Goal: Share content: Share content

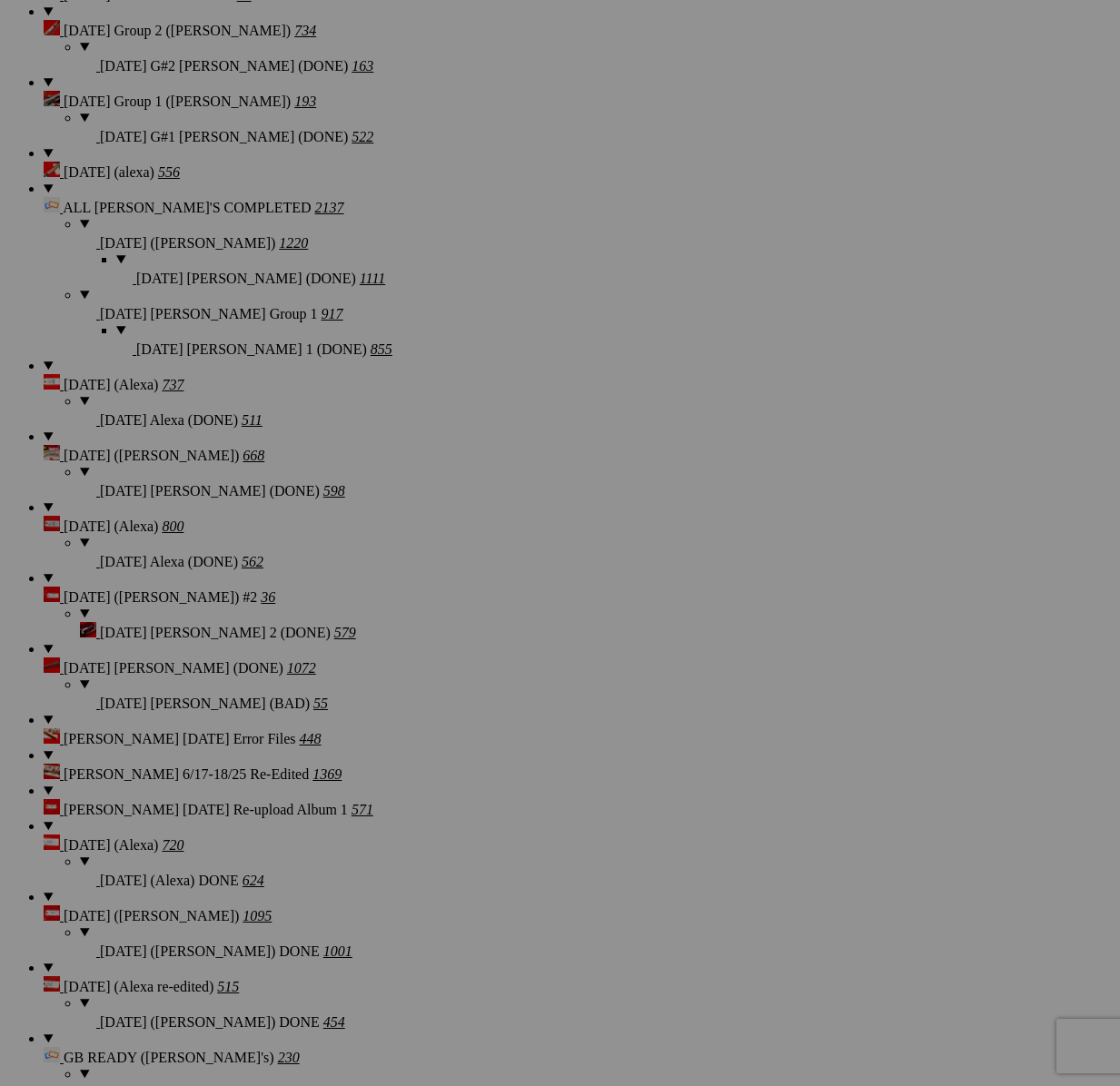
scroll to position [1866, 0]
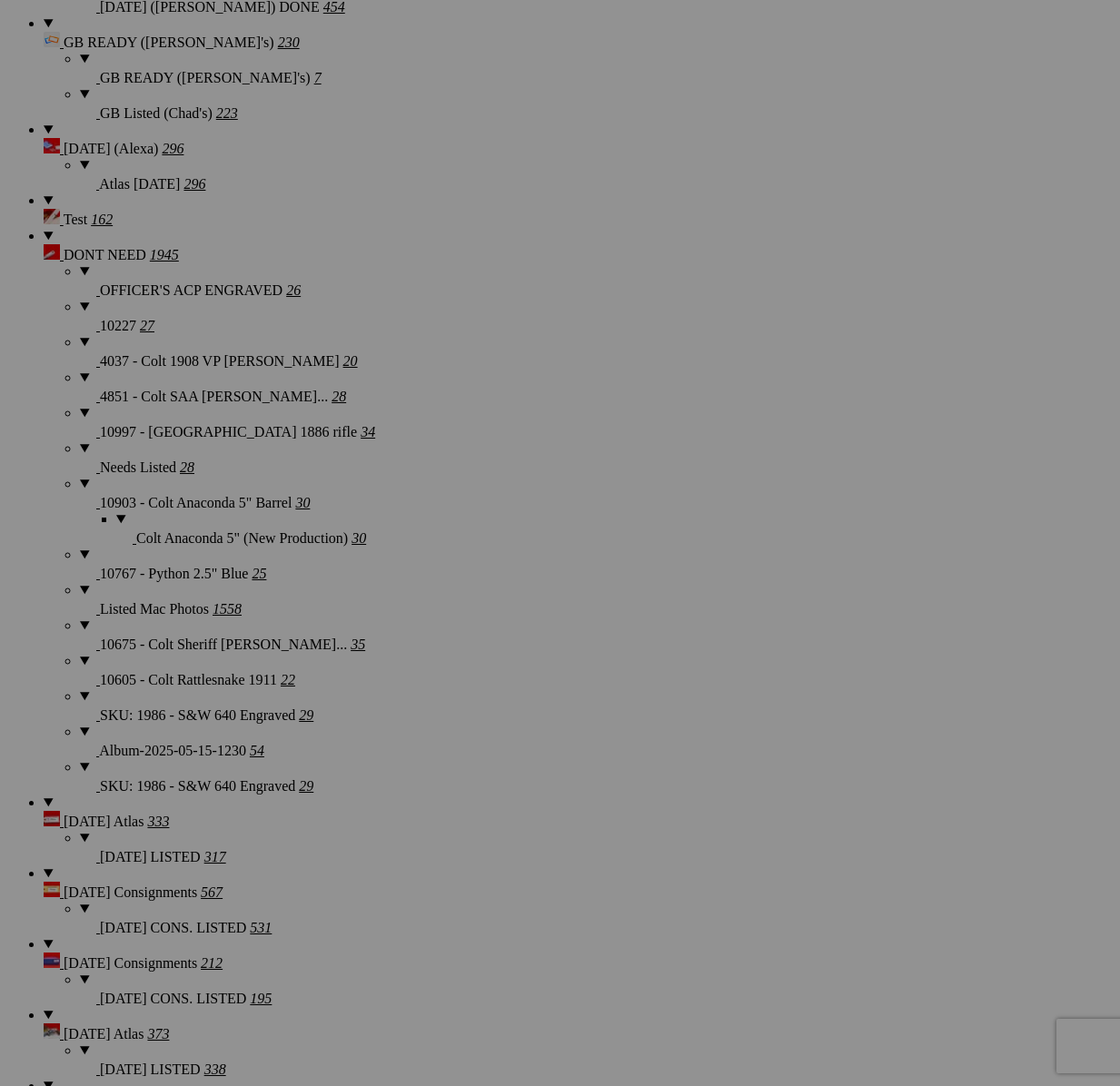
scroll to position [2947, 0]
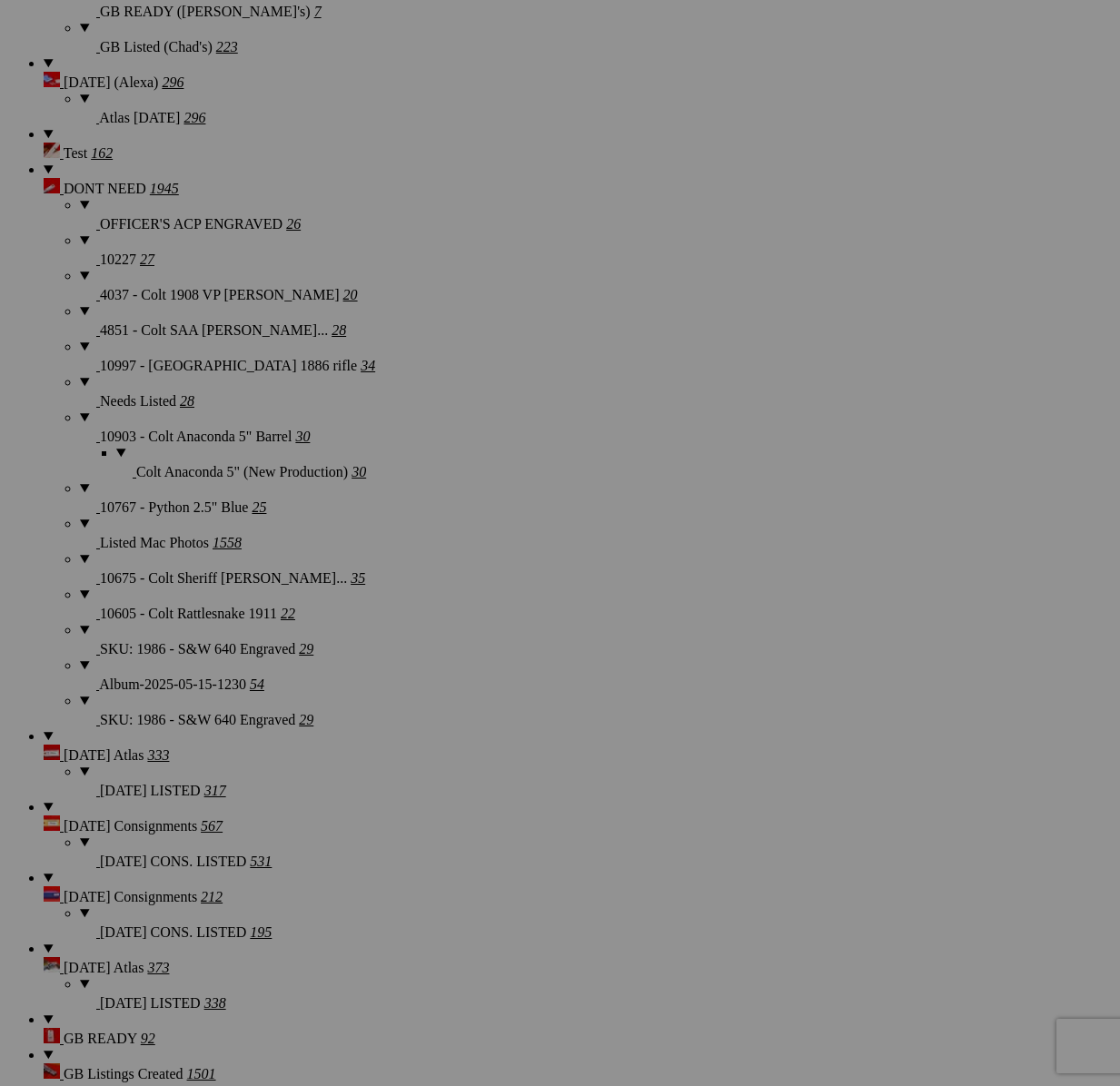
type textarea "<!-- [DOMAIN_NAME] image hosting. HTML Bulk Share code Starts Here --> <div sty…"
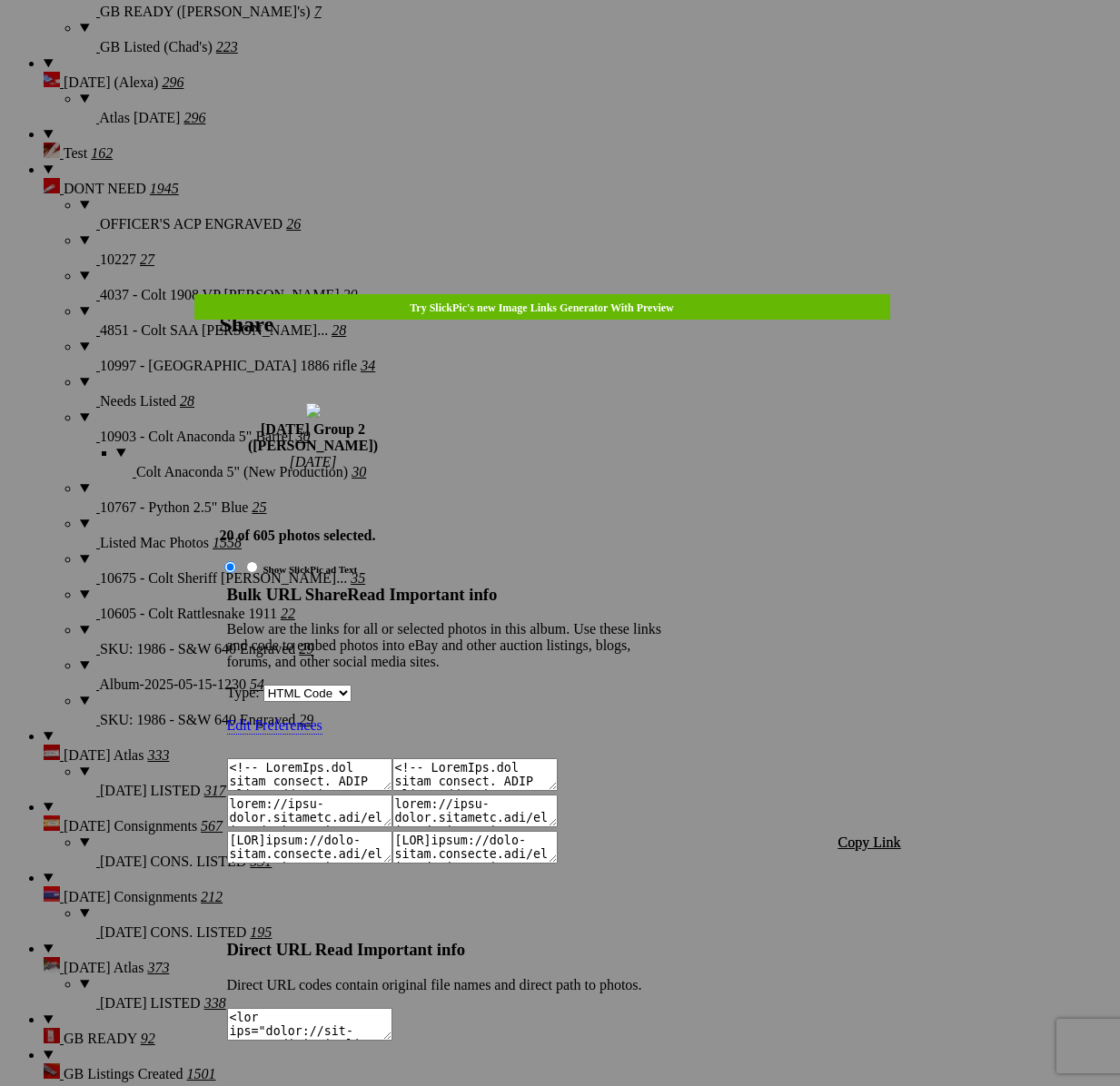
click at [870, 835] on span "Copy Link" at bounding box center [869, 842] width 62 height 15
click at [576, 58] on div at bounding box center [560, 543] width 1120 height 1086
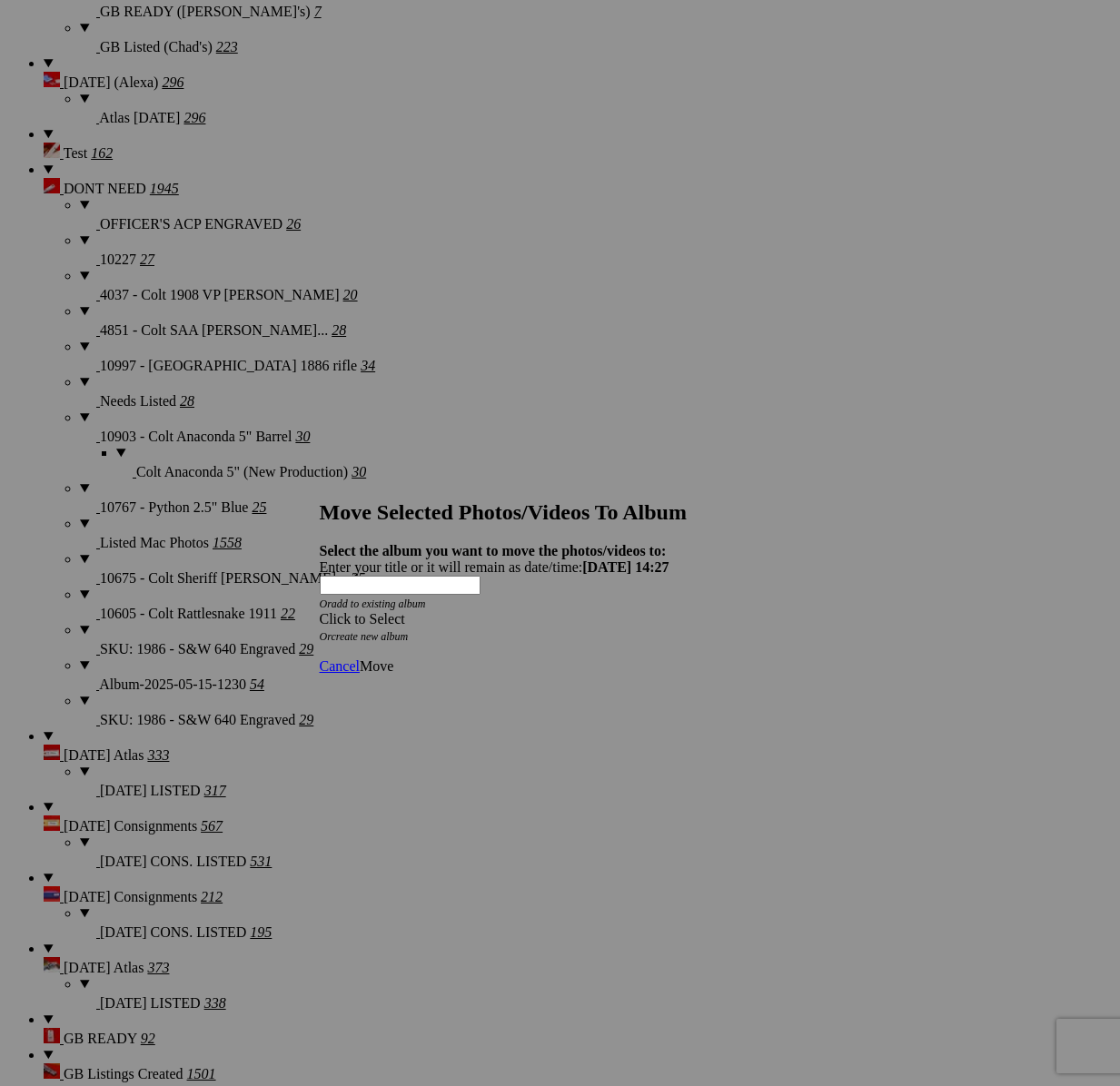
click at [320, 611] on span at bounding box center [320, 619] width 0 height 15
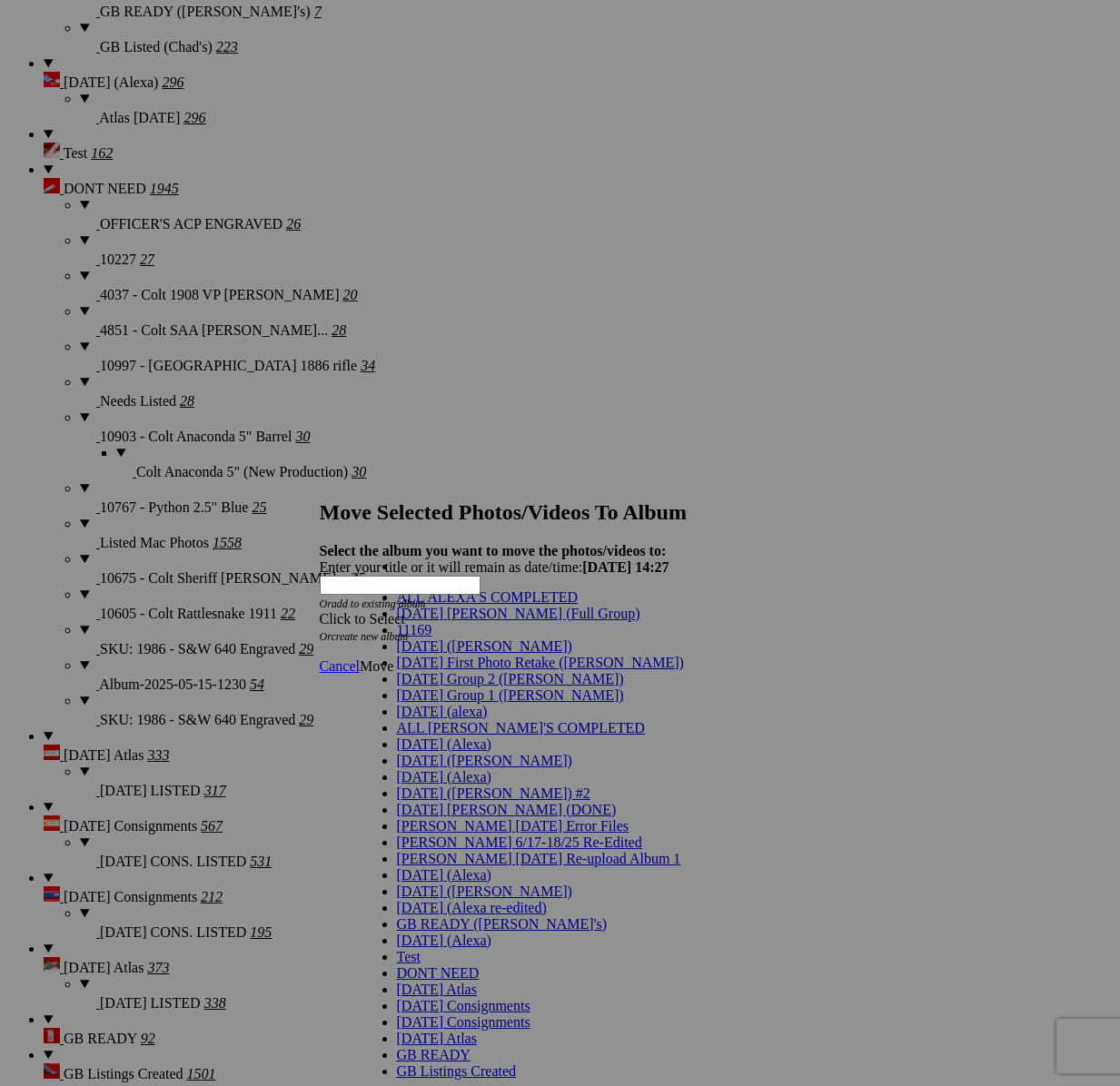
scroll to position [19, 0]
click at [471, 686] on span "[DATE] Group 2 ([PERSON_NAME])" at bounding box center [510, 678] width 227 height 15
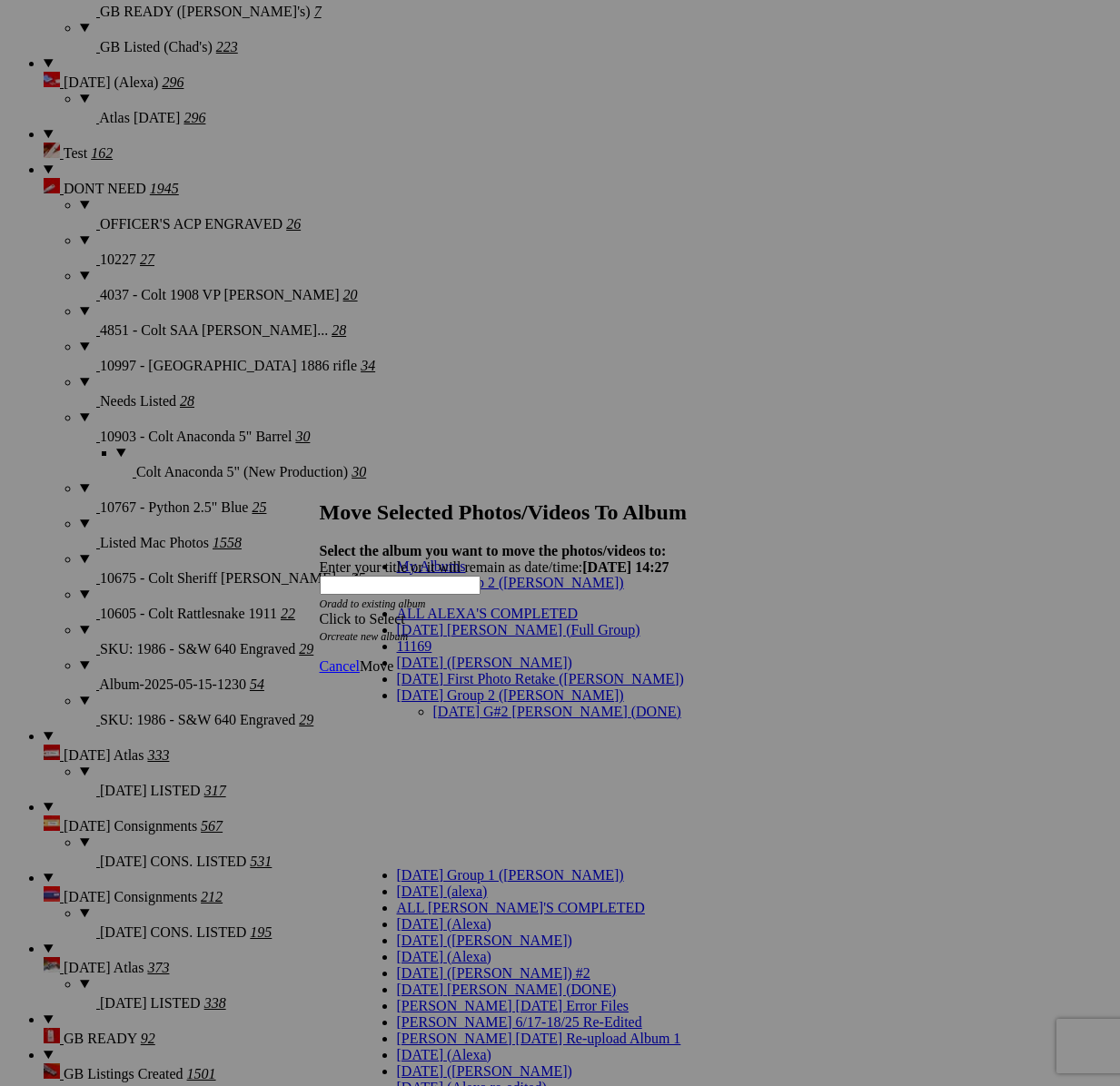
click at [483, 703] on link "[DATE] G#2 [PERSON_NAME] (DONE)" at bounding box center [557, 711] width 248 height 15
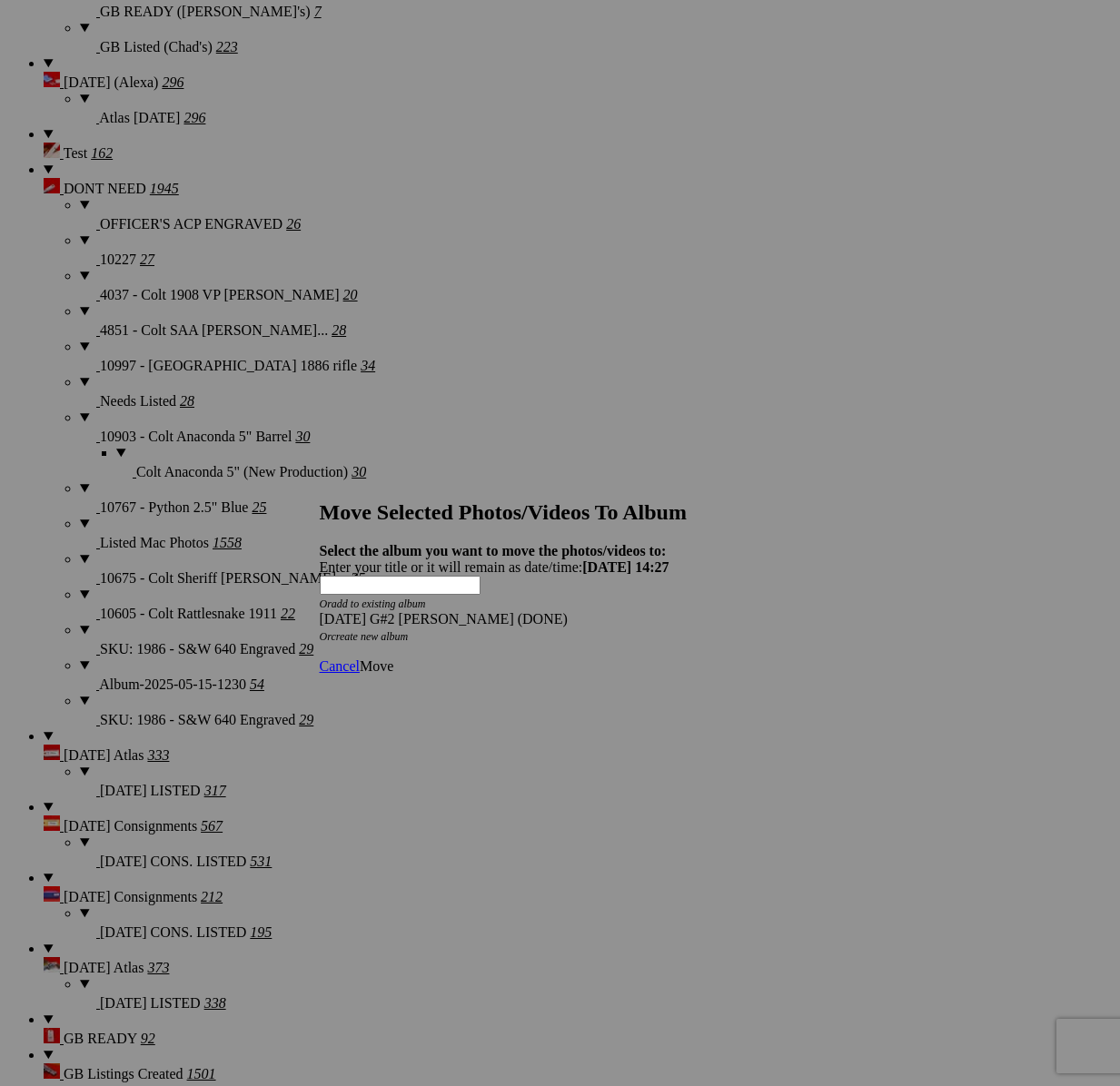
click at [393, 658] on span "Move" at bounding box center [376, 666] width 34 height 15
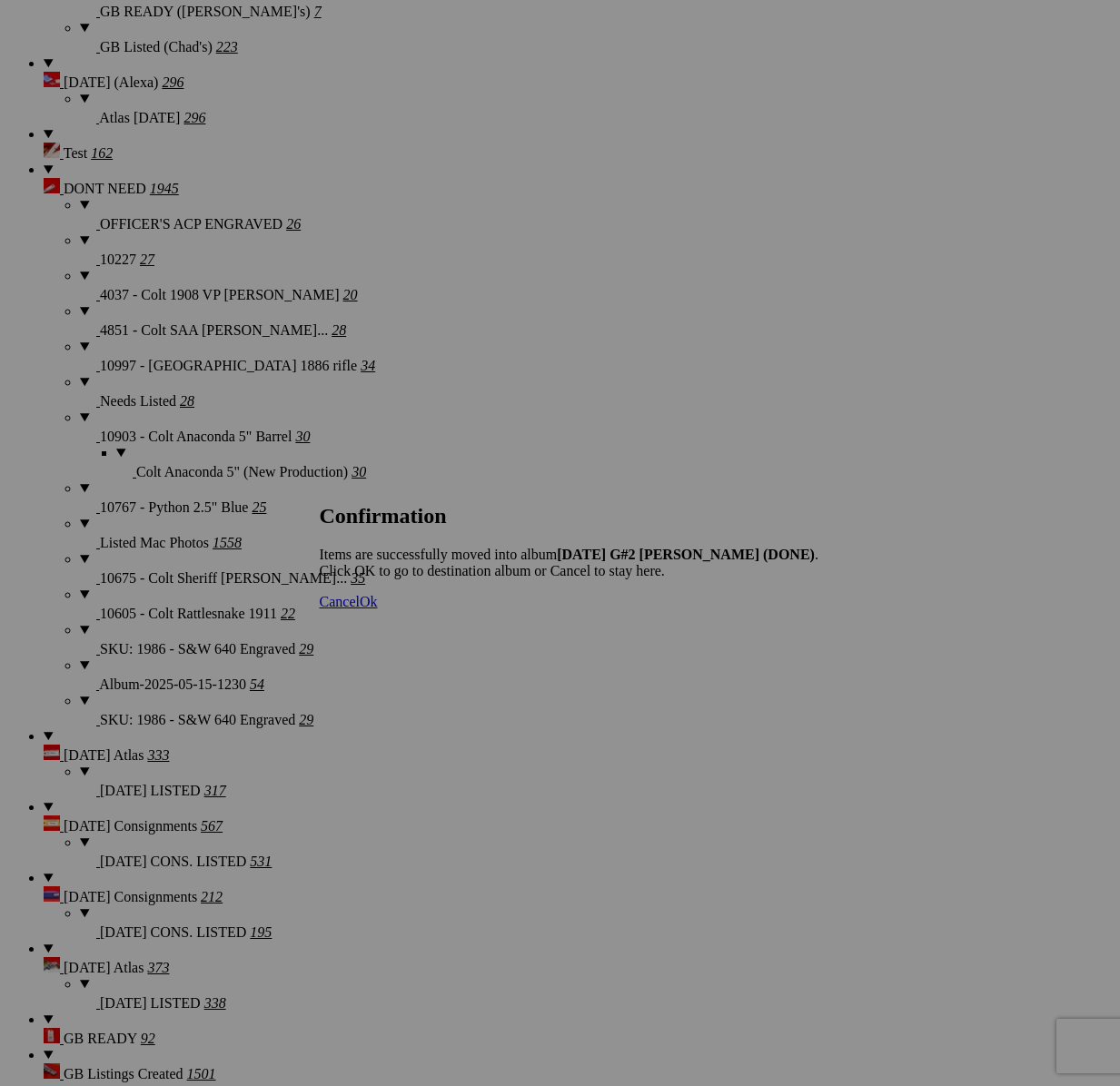
click at [360, 609] on span "Cancel" at bounding box center [340, 602] width 40 height 15
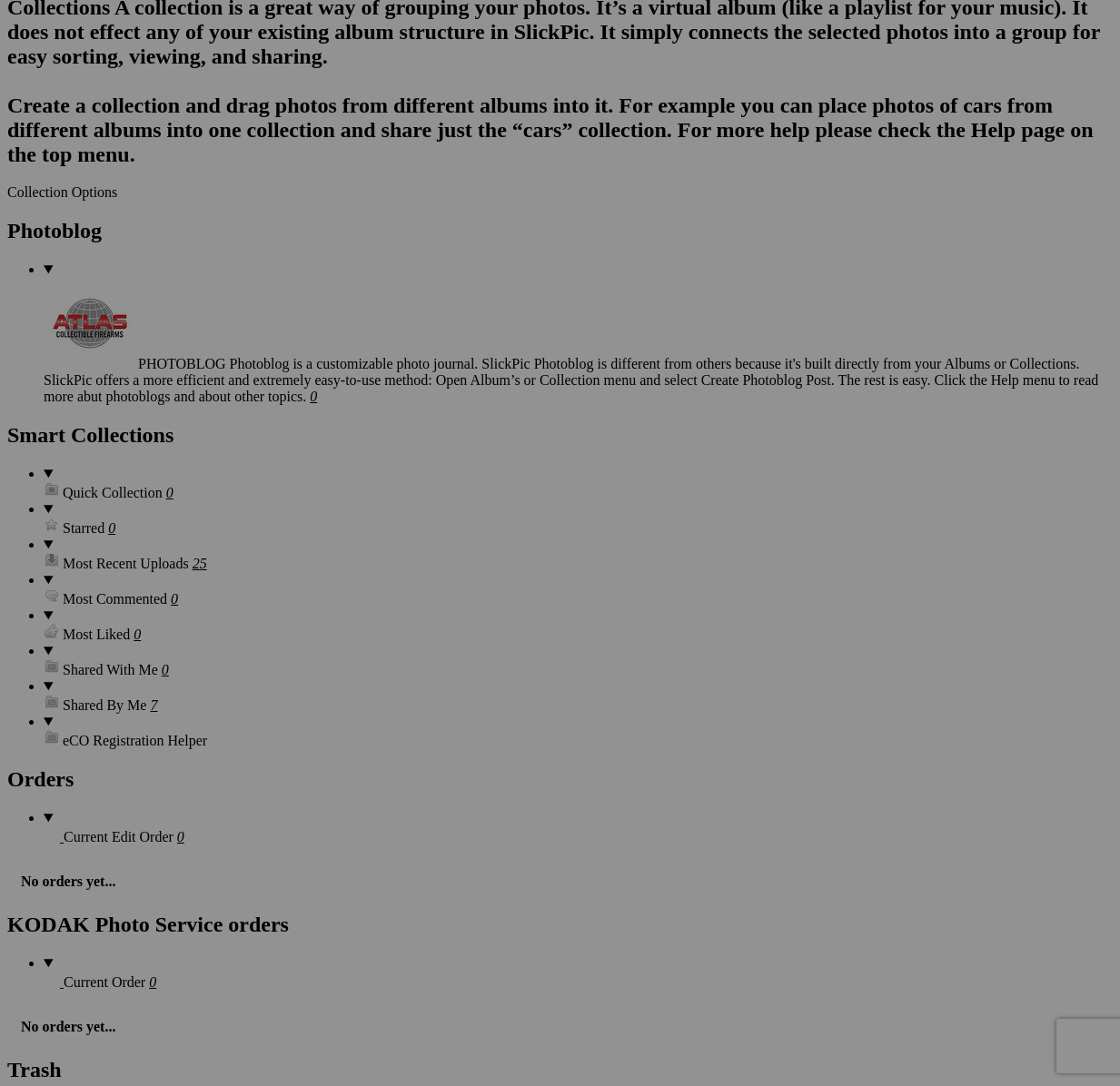
type textarea "<!-- [DOMAIN_NAME] image hosting. HTML Bulk Share code Starts Here --> <div sty…"
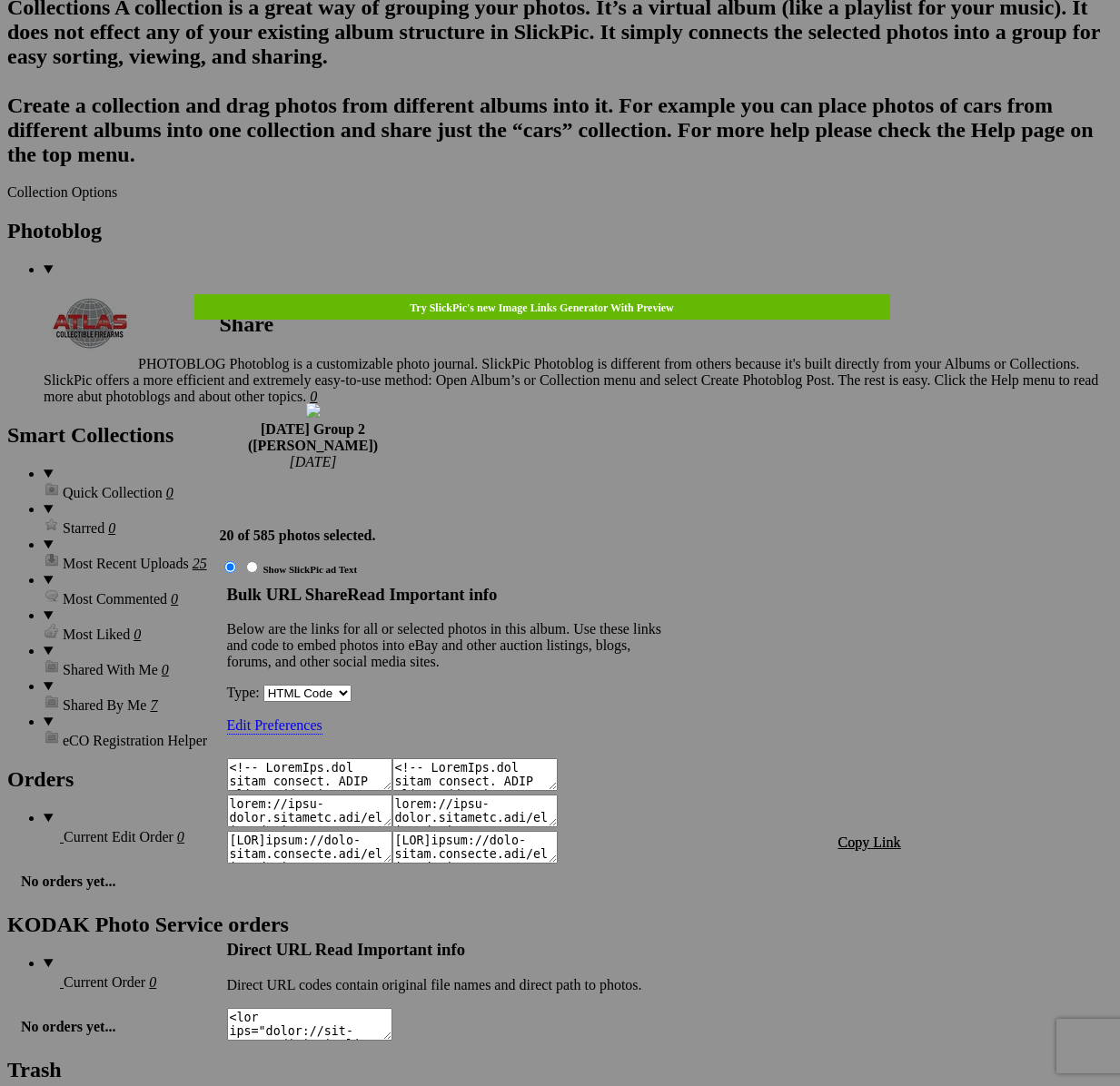
click at [870, 835] on span "Copy Link" at bounding box center [869, 842] width 62 height 15
click at [586, 49] on div at bounding box center [560, 543] width 1120 height 1086
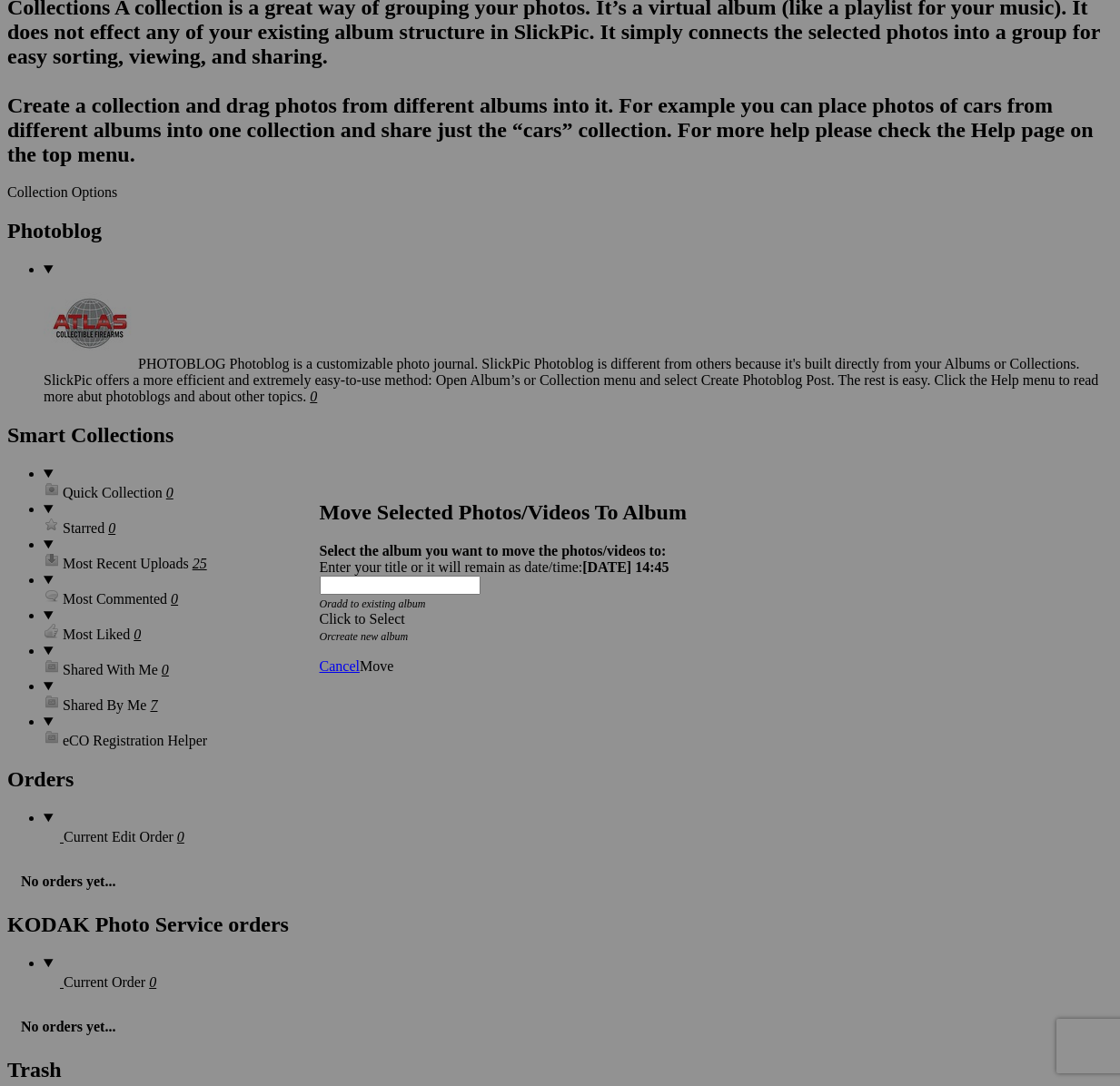
click at [320, 611] on span at bounding box center [320, 619] width 0 height 15
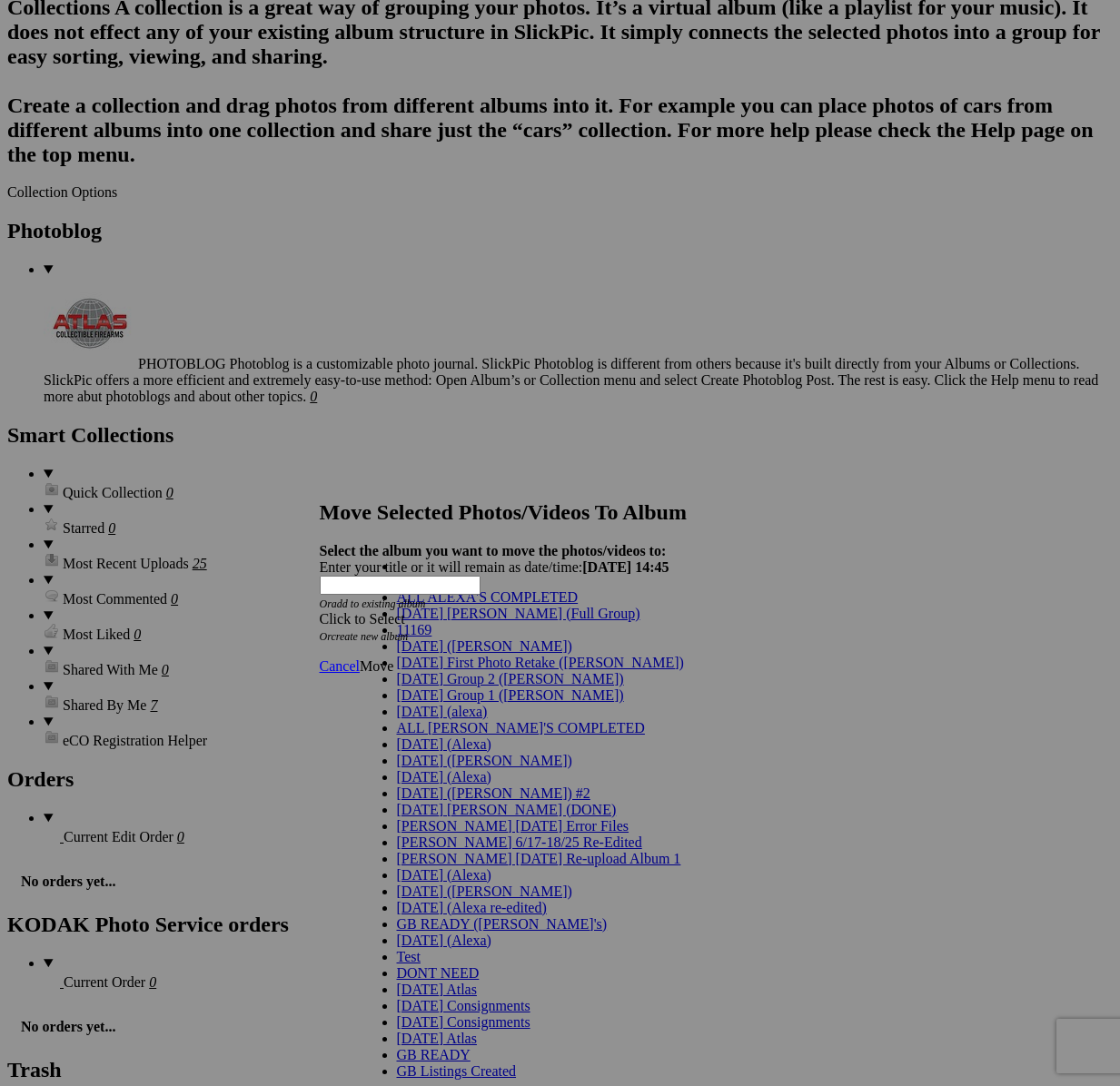
click at [488, 686] on link "[DATE] Group 2 ([PERSON_NAME])" at bounding box center [510, 678] width 227 height 15
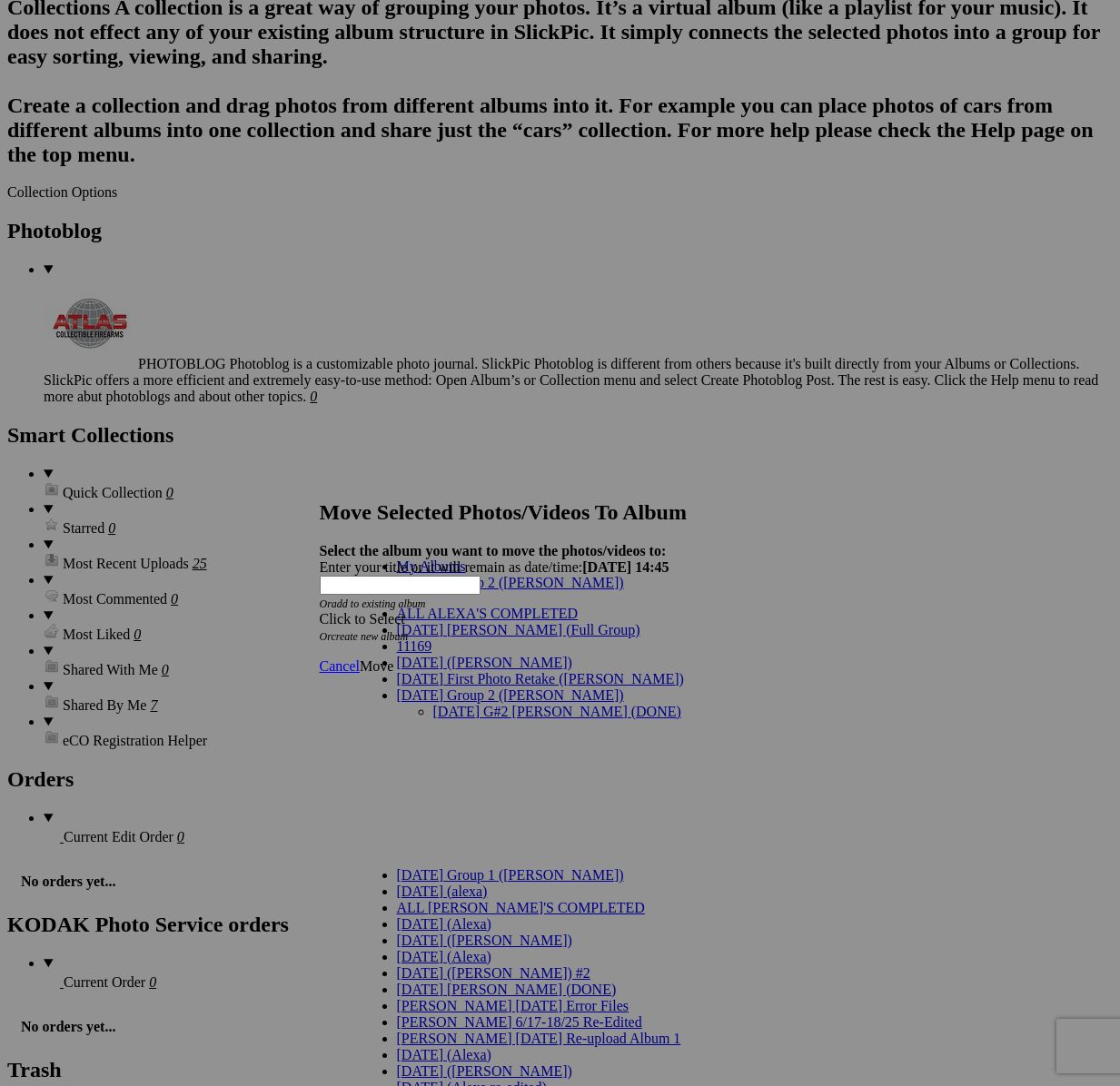
click at [482, 703] on link "[DATE] G#2 [PERSON_NAME] (DONE)" at bounding box center [557, 711] width 248 height 15
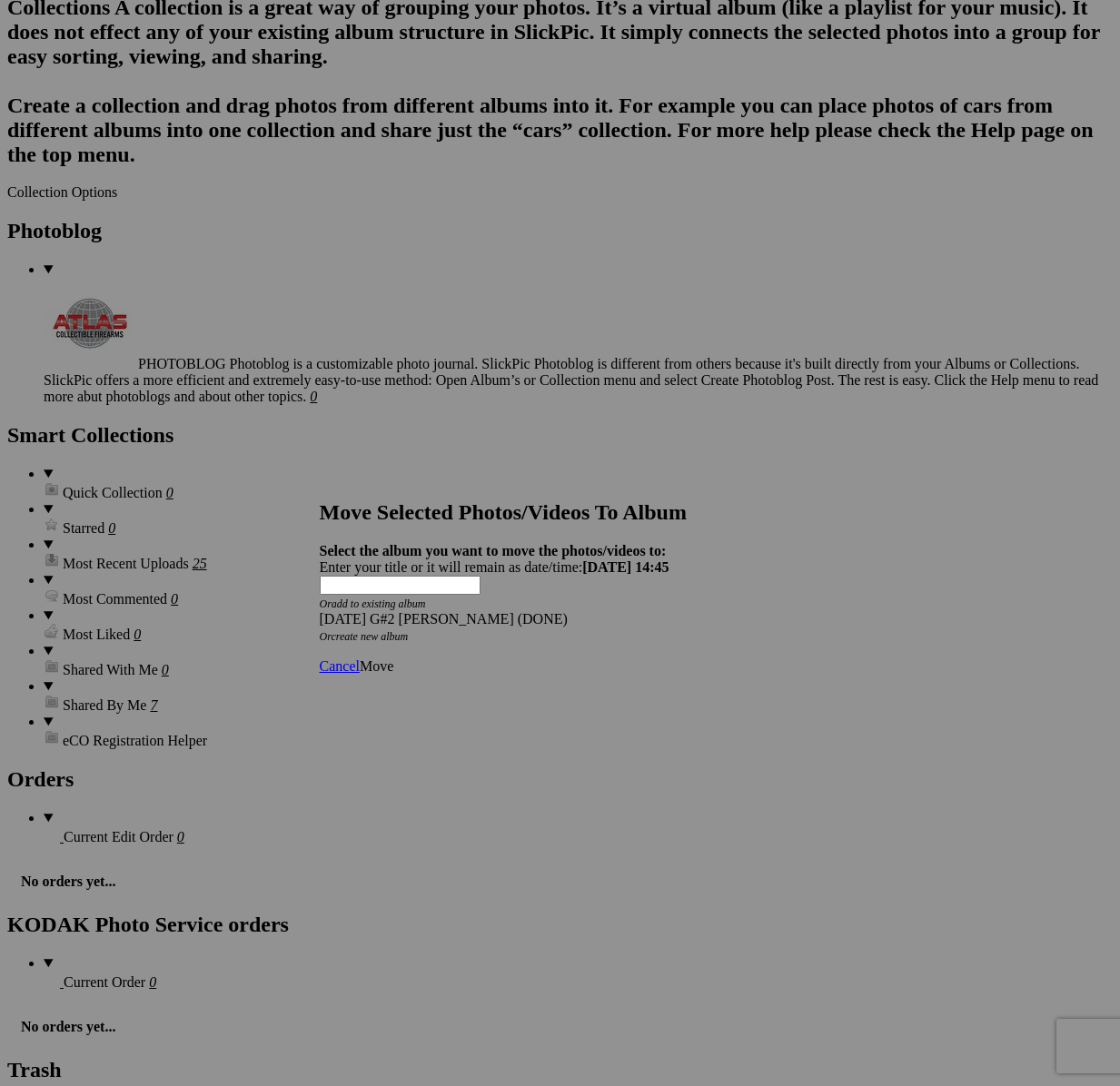
drag, startPoint x: 785, startPoint y: 629, endPoint x: 754, endPoint y: 628, distance: 31.0
click at [393, 658] on span "Move" at bounding box center [376, 666] width 34 height 15
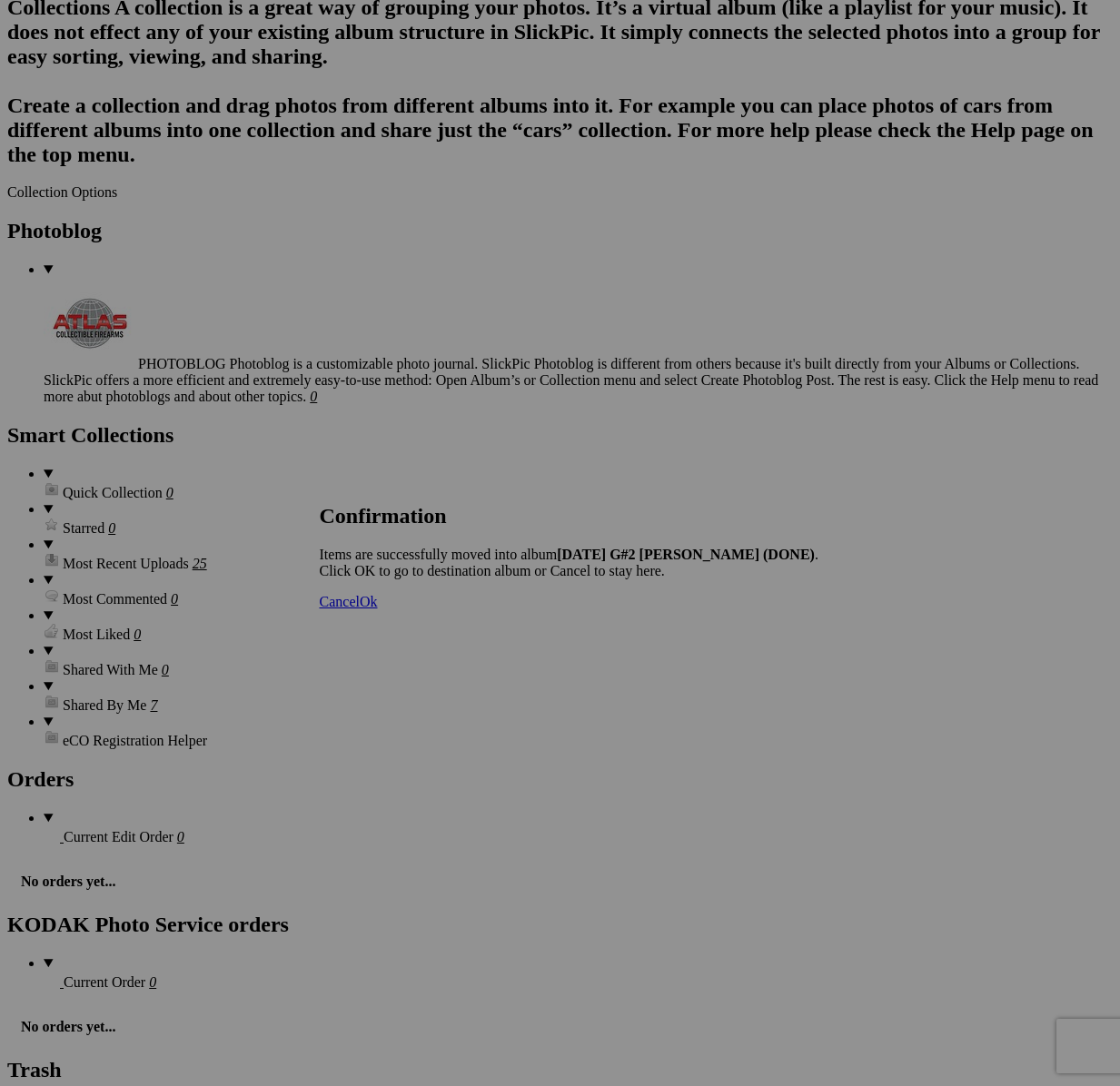
click at [360, 609] on span "Cancel" at bounding box center [340, 602] width 40 height 15
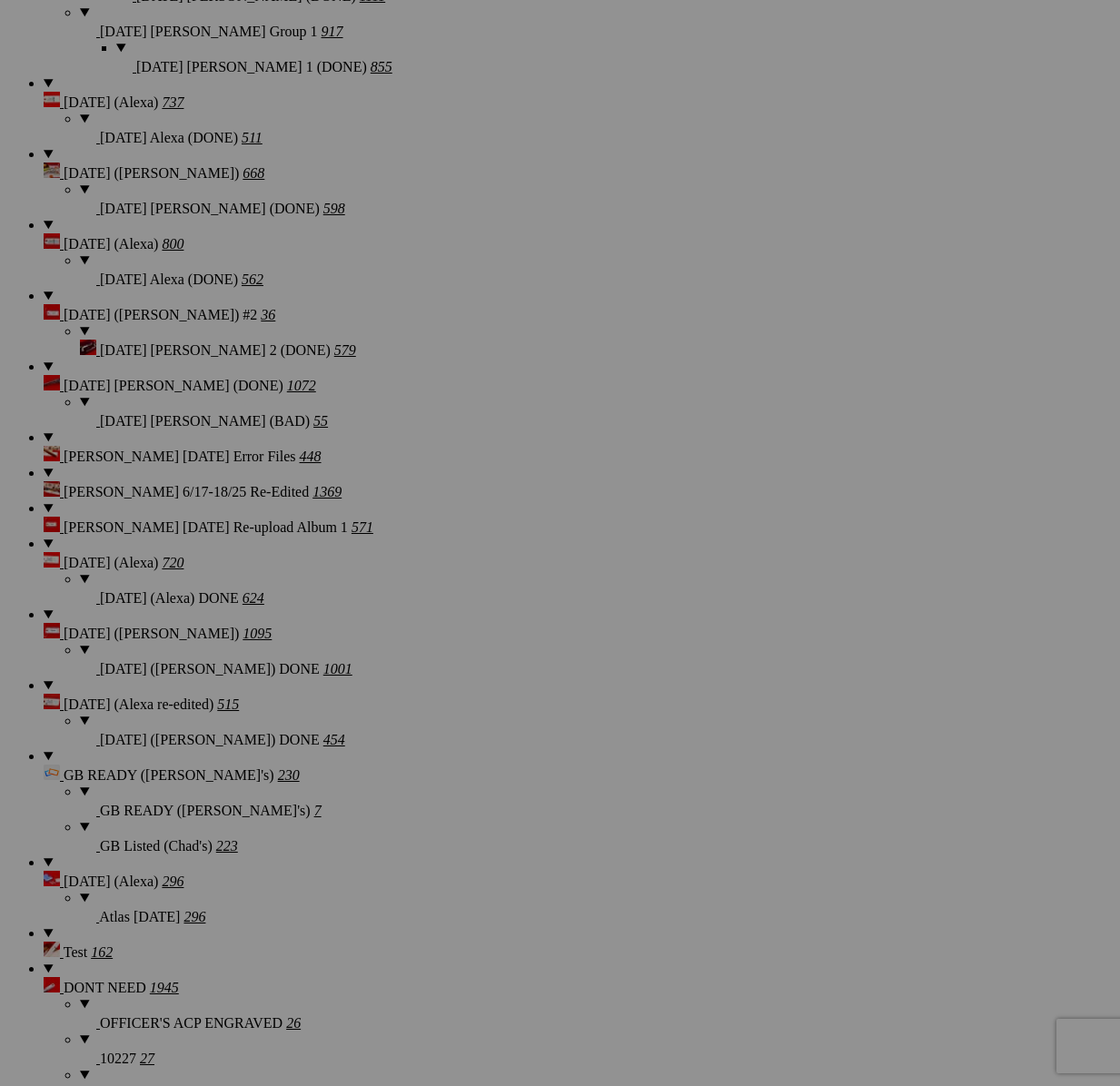
scroll to position [1995, 0]
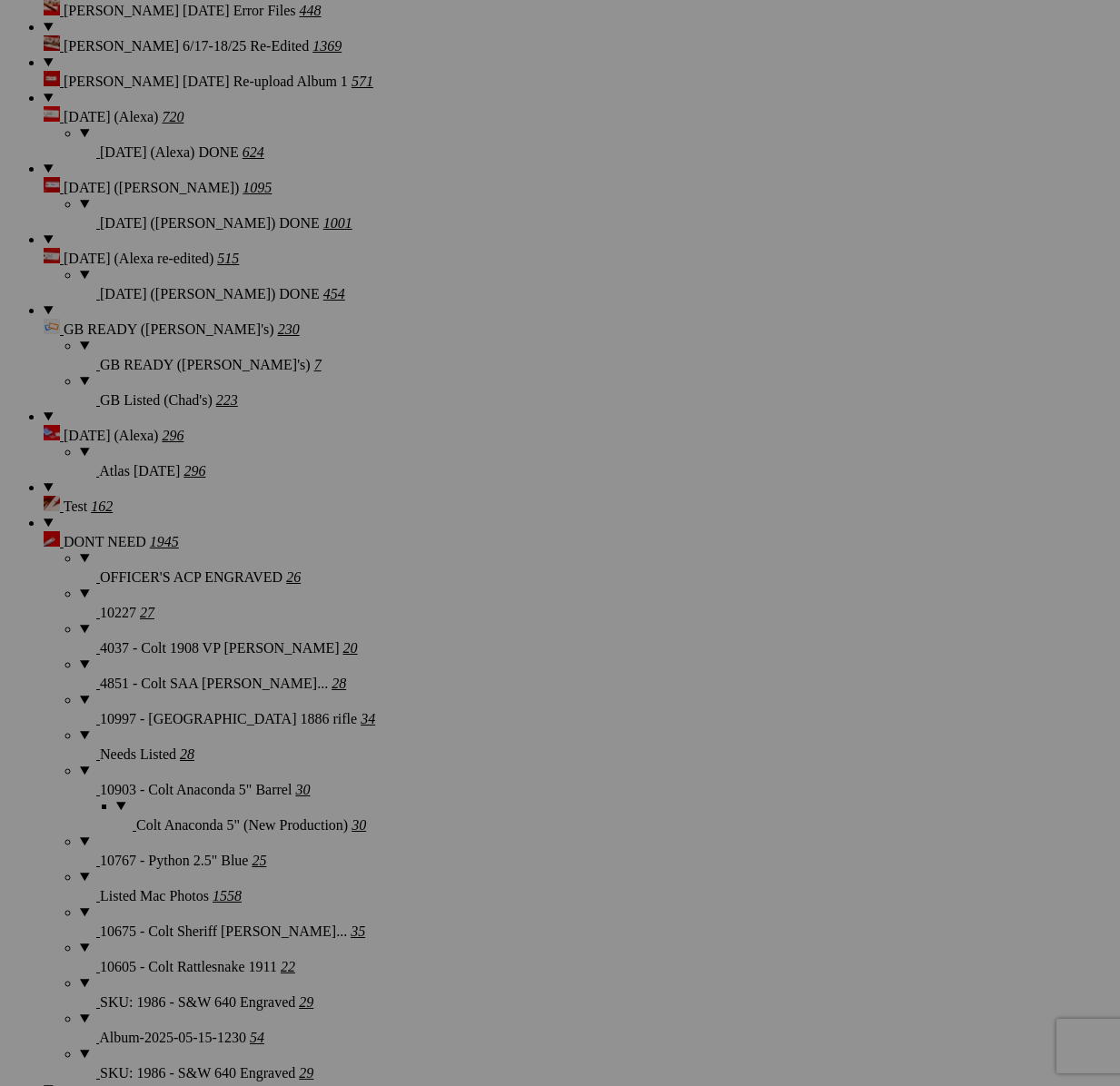
scroll to position [2577, 0]
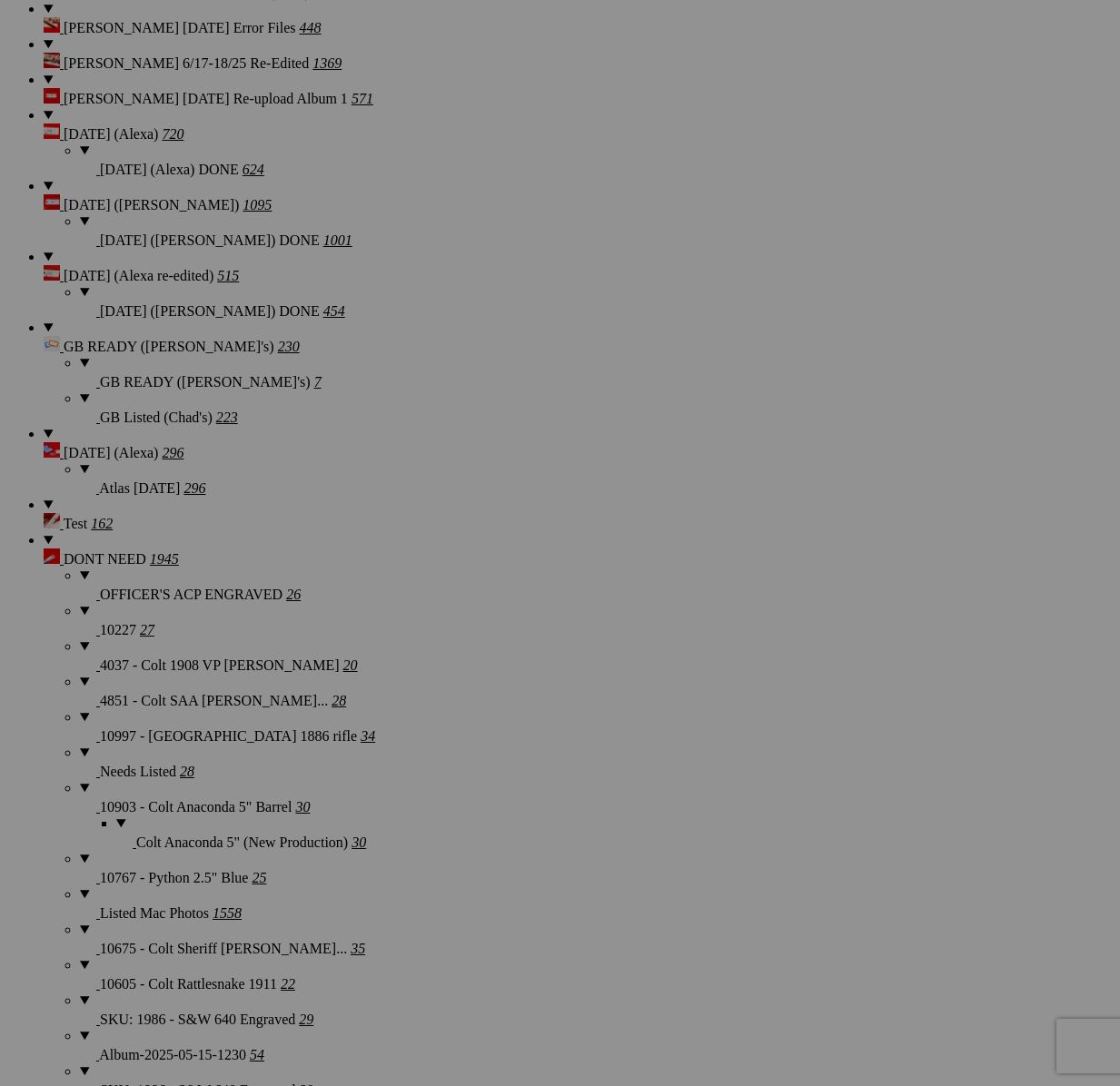
type textarea "<!-- [DOMAIN_NAME] image hosting. HTML Bulk Share code Starts Here --> <div sty…"
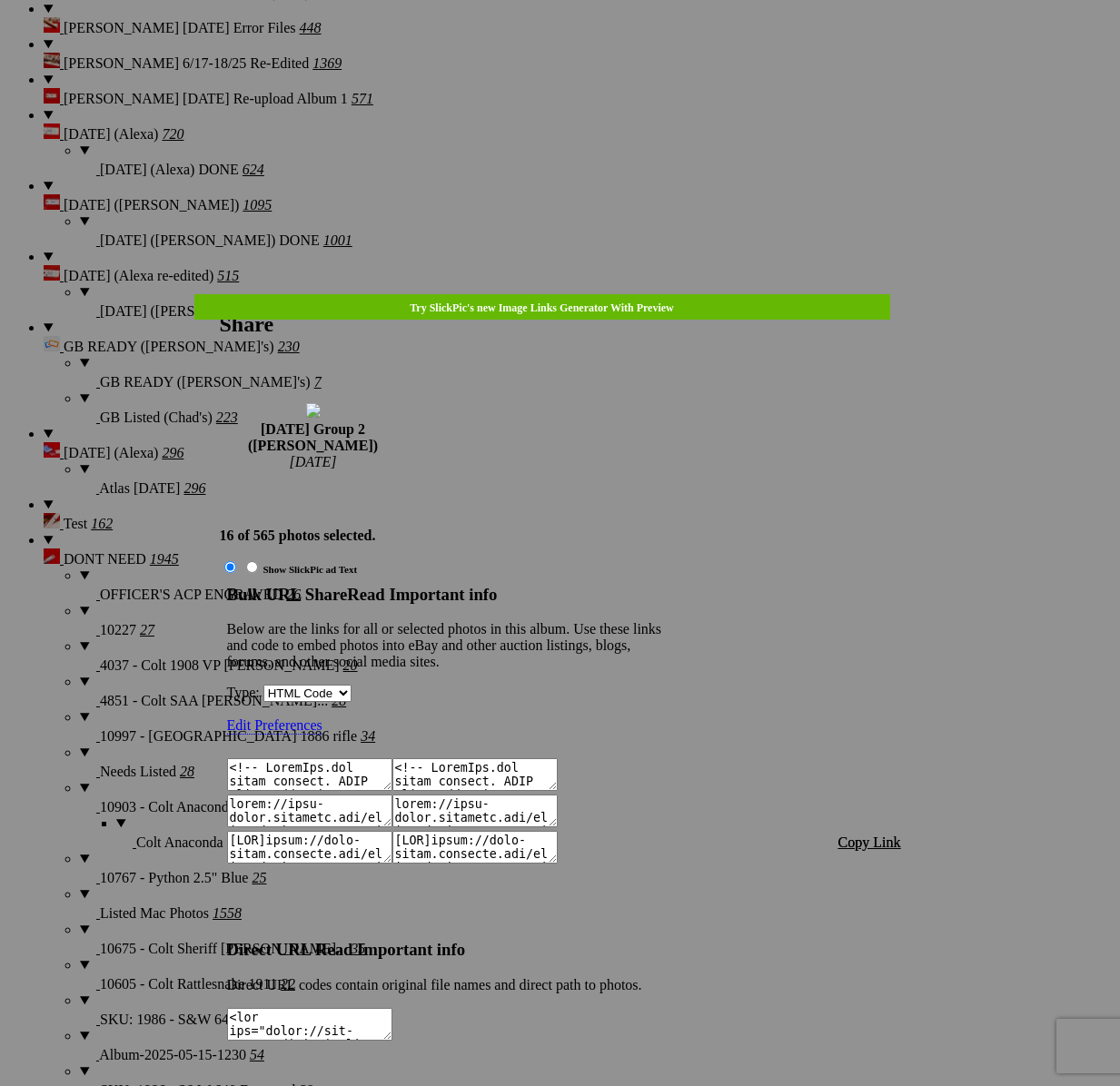
click at [857, 835] on span "Copy Link" at bounding box center [869, 842] width 62 height 15
click at [585, 46] on div at bounding box center [560, 543] width 1120 height 1086
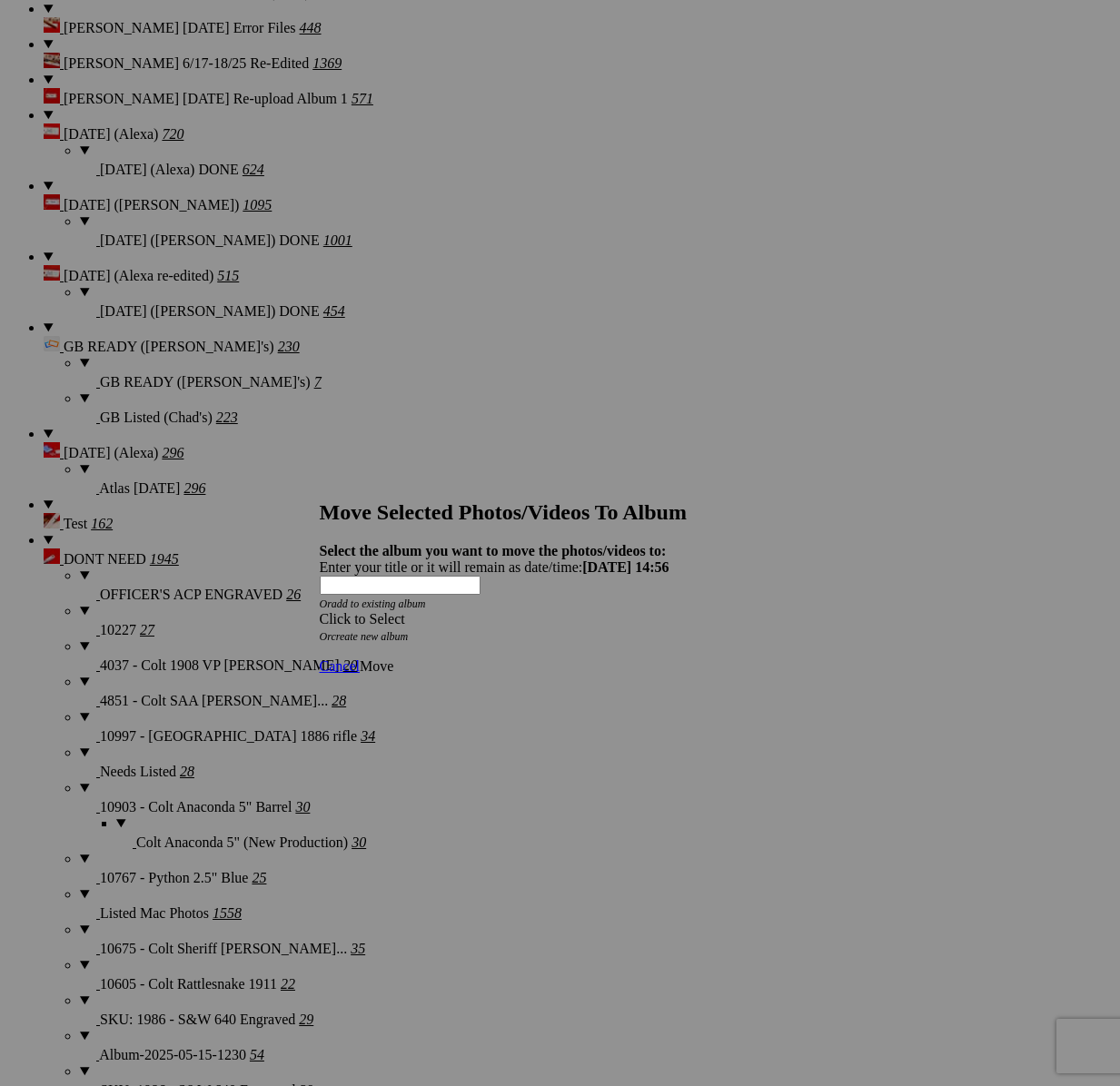
drag, startPoint x: 679, startPoint y: 556, endPoint x: 633, endPoint y: 600, distance: 63.7
click at [320, 611] on span at bounding box center [320, 619] width 0 height 15
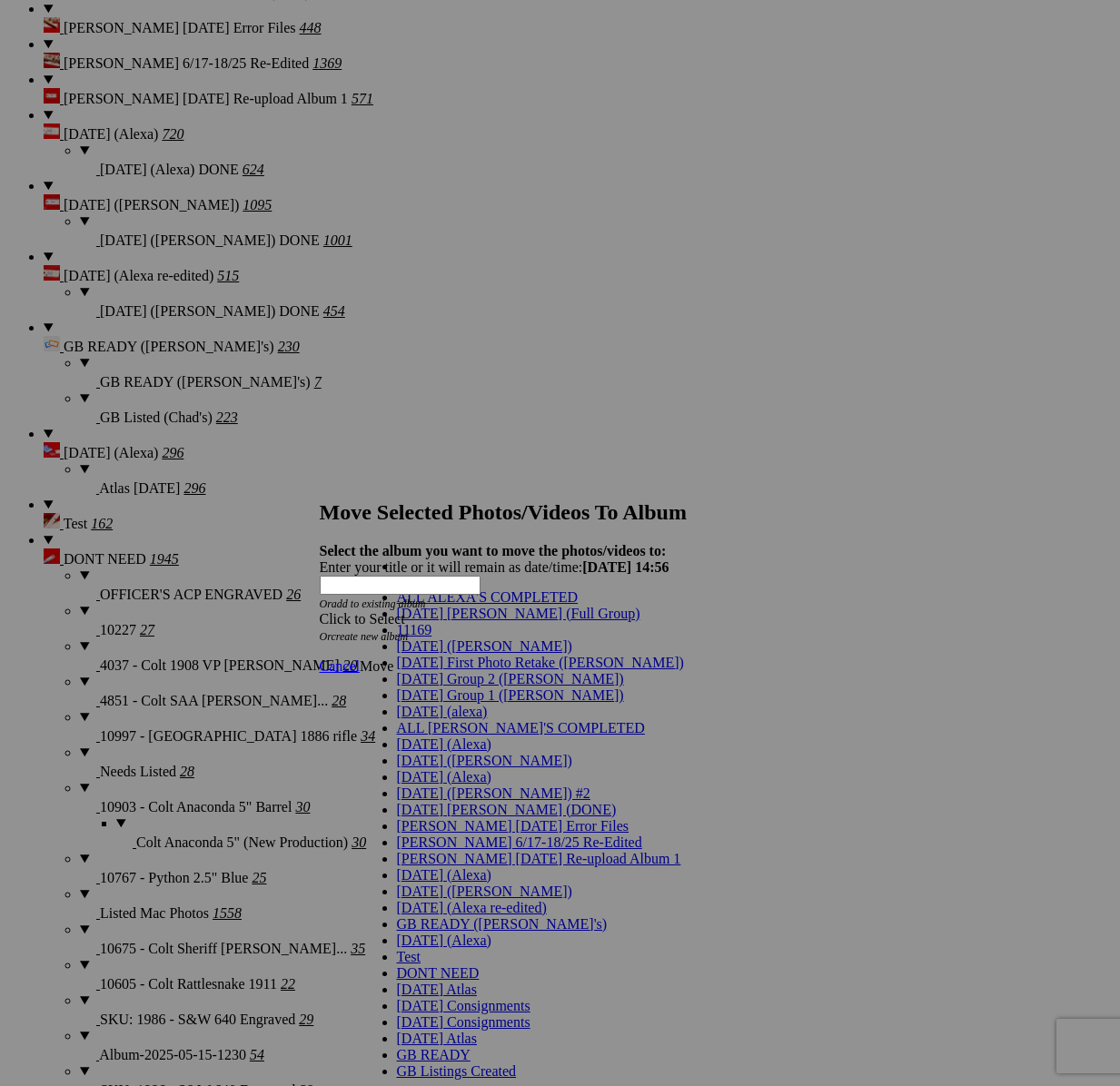
click at [449, 686] on span "[DATE] Group 2 ([PERSON_NAME])" at bounding box center [510, 678] width 227 height 15
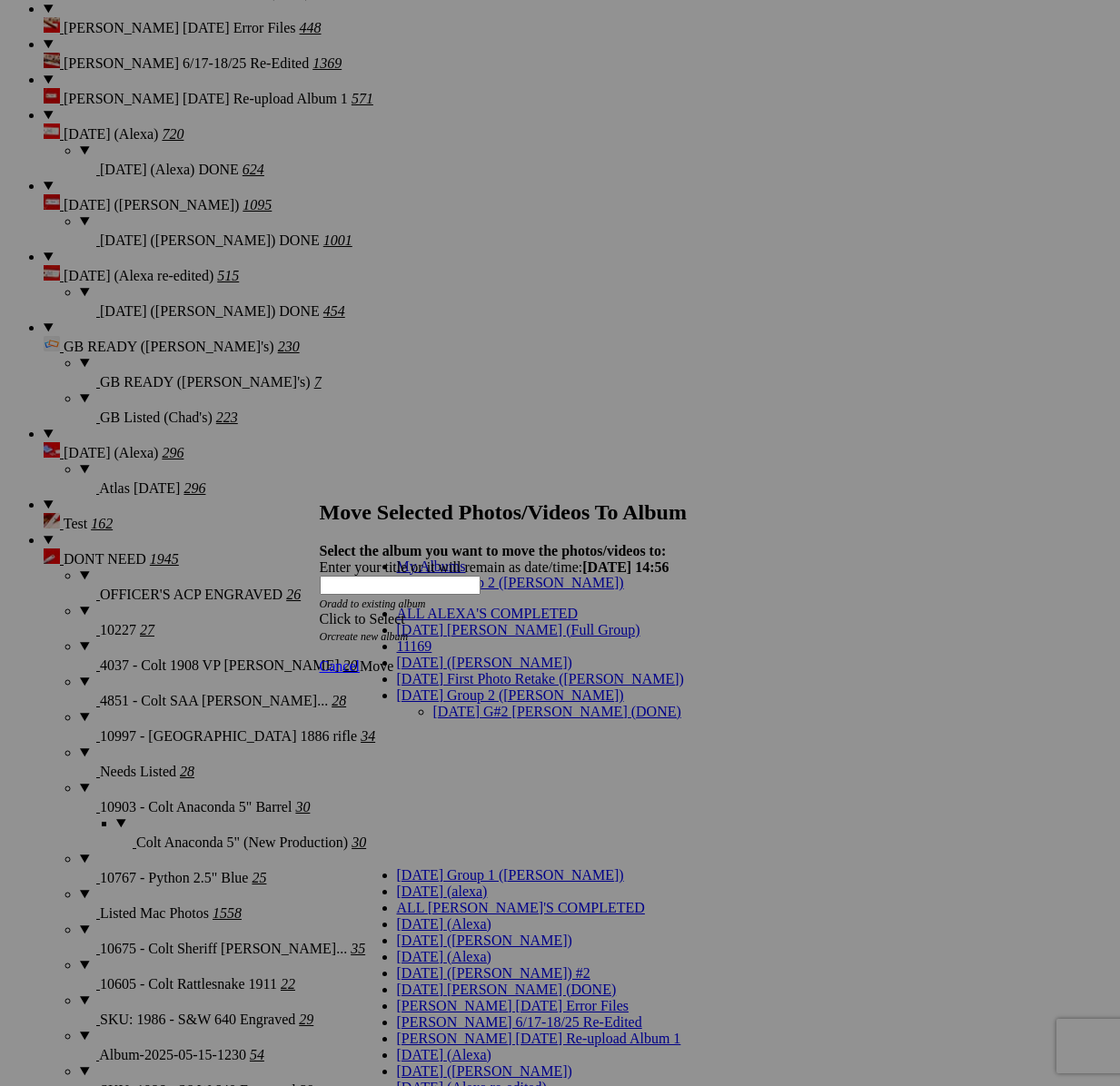
click at [462, 703] on link "[DATE] G#2 [PERSON_NAME] (DONE)" at bounding box center [557, 711] width 248 height 15
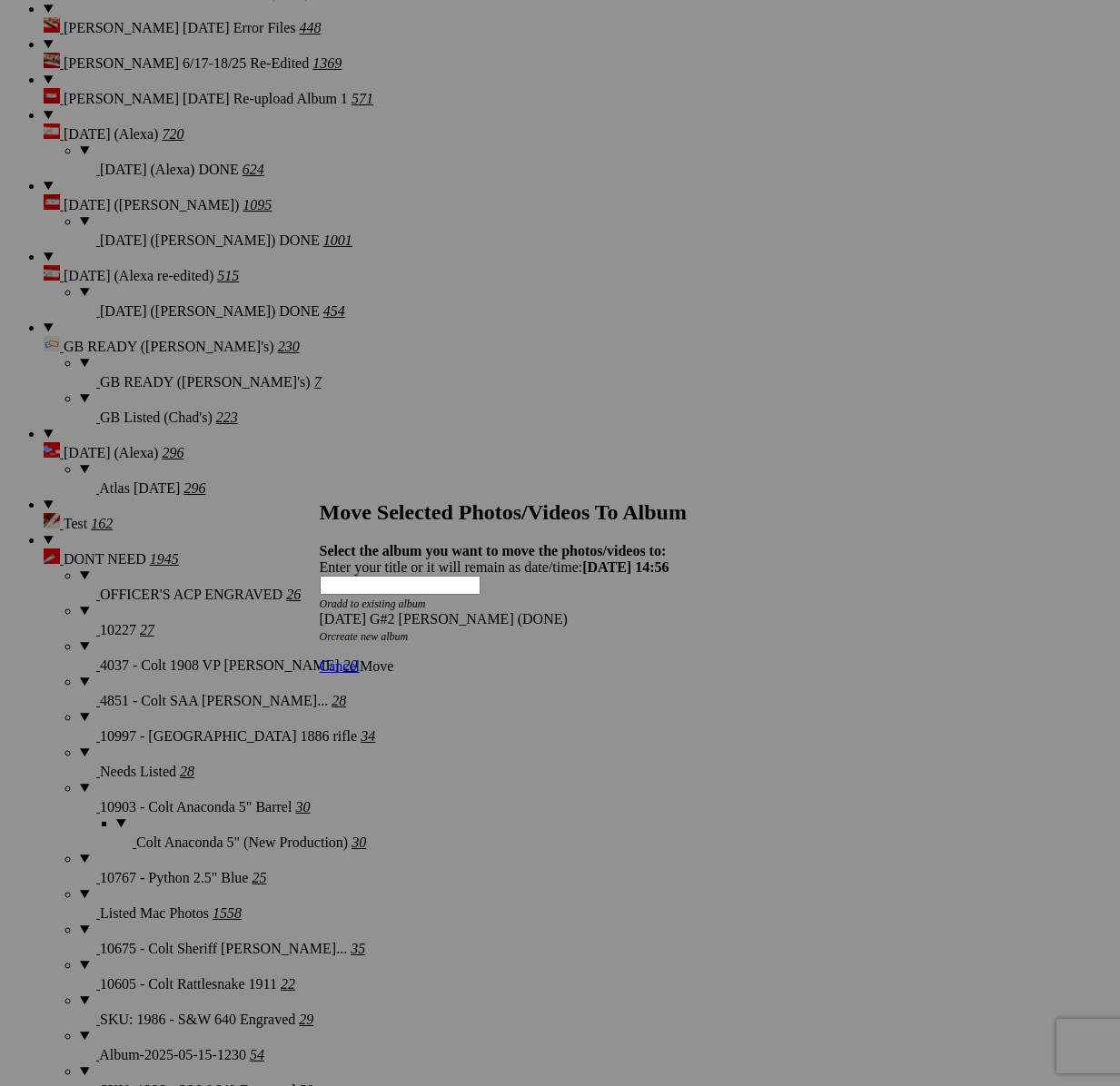
drag, startPoint x: 773, startPoint y: 633, endPoint x: 746, endPoint y: 633, distance: 27.0
click at [393, 658] on span "Move" at bounding box center [376, 666] width 34 height 15
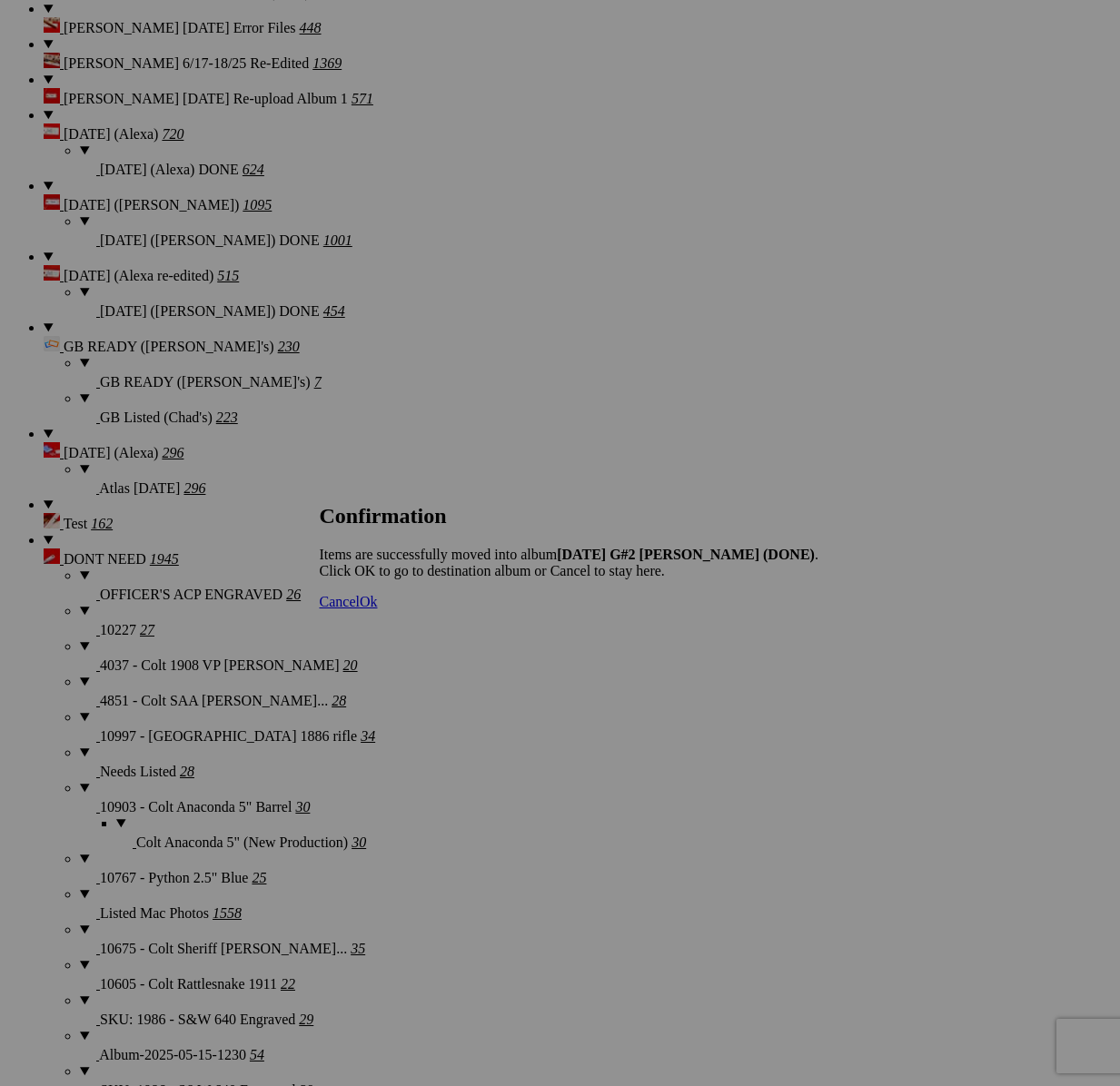
click at [360, 609] on span "Cancel" at bounding box center [340, 602] width 40 height 15
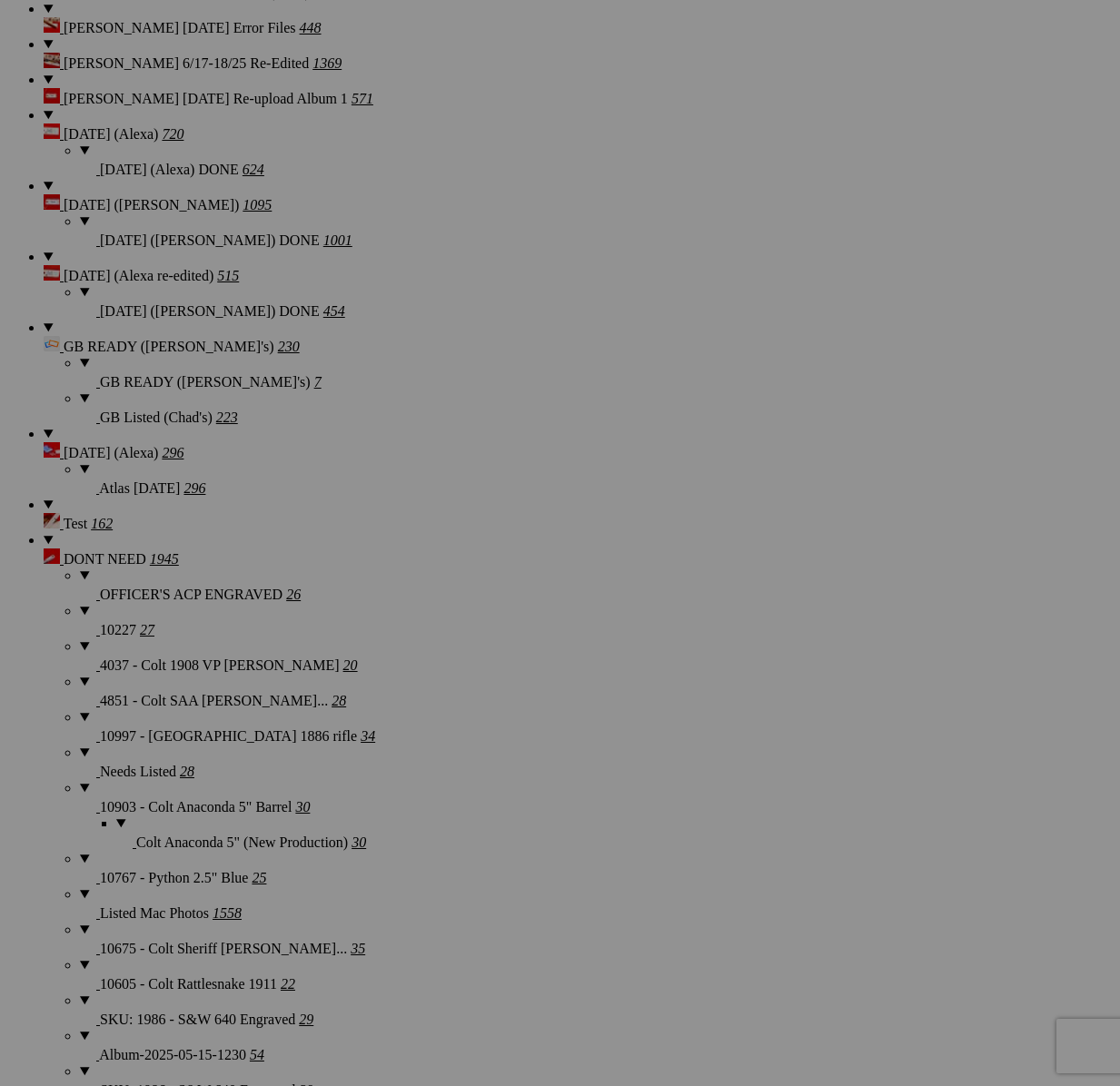
scroll to position [1945, 0]
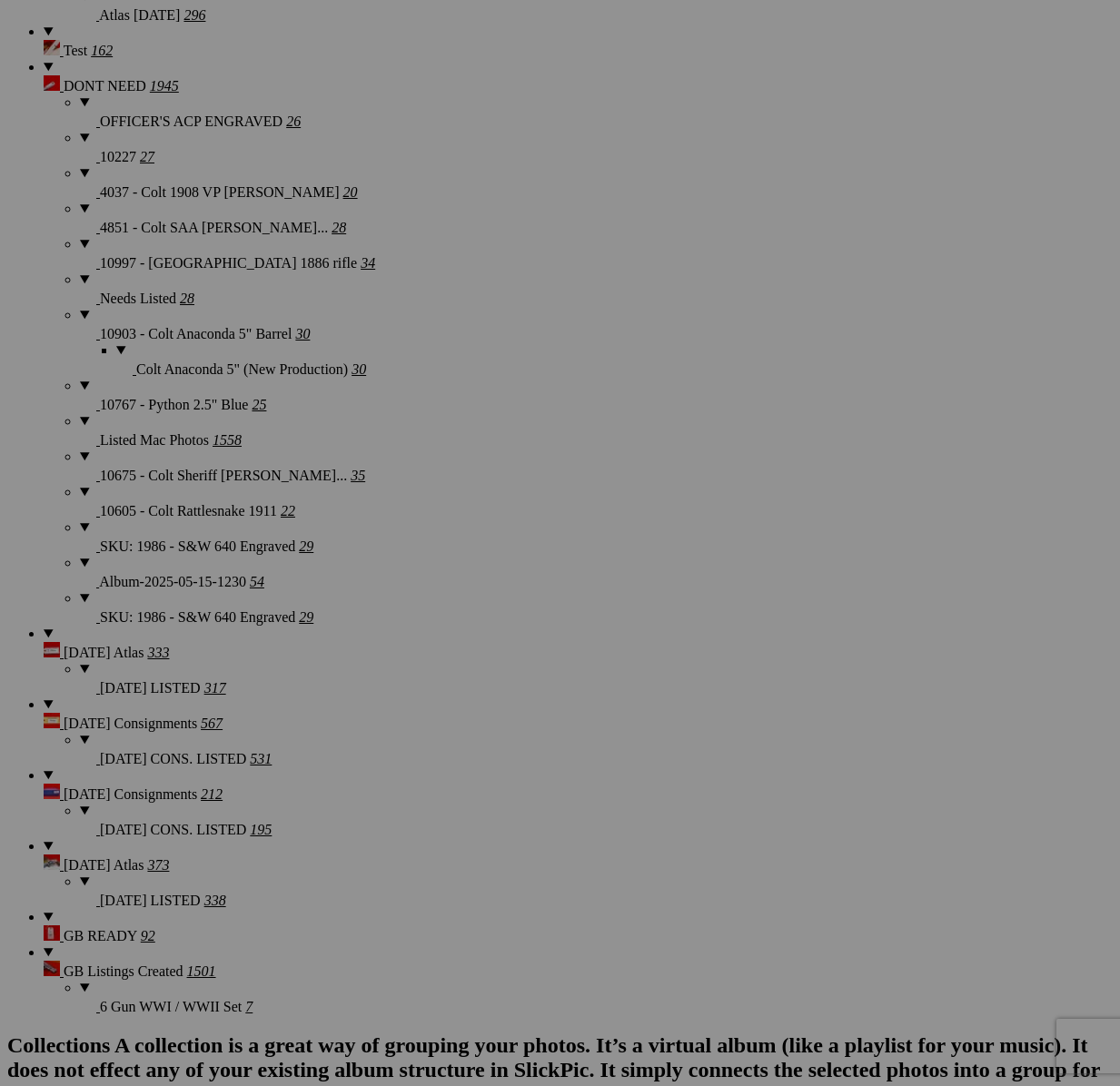
scroll to position [4050, 0]
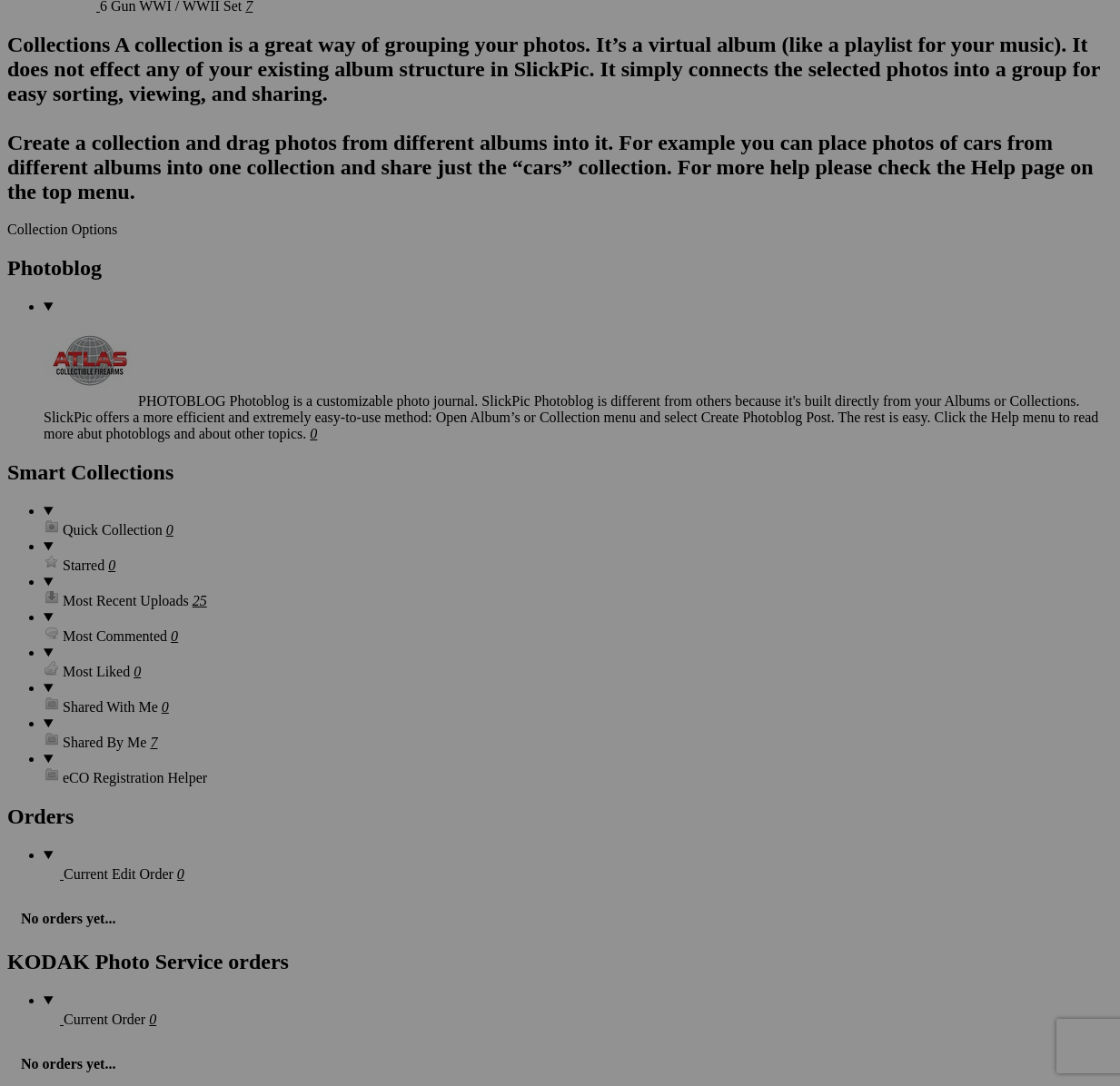
type textarea "<!-- [DOMAIN_NAME] image hosting. HTML Bulk Share code Starts Here --> <div sty…"
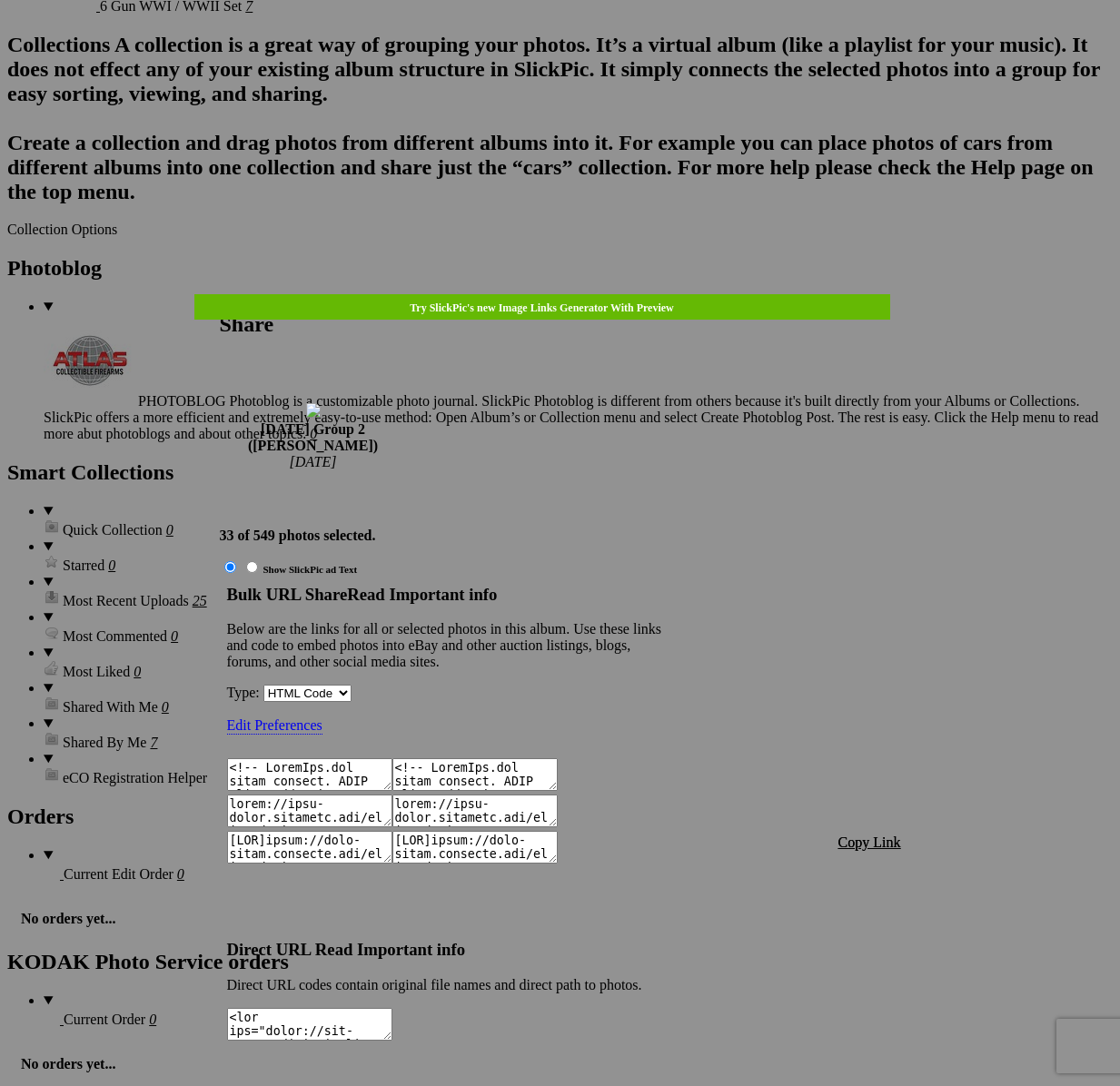
click at [876, 835] on span "Copy Link" at bounding box center [869, 842] width 62 height 15
click at [583, 48] on div at bounding box center [560, 543] width 1120 height 1086
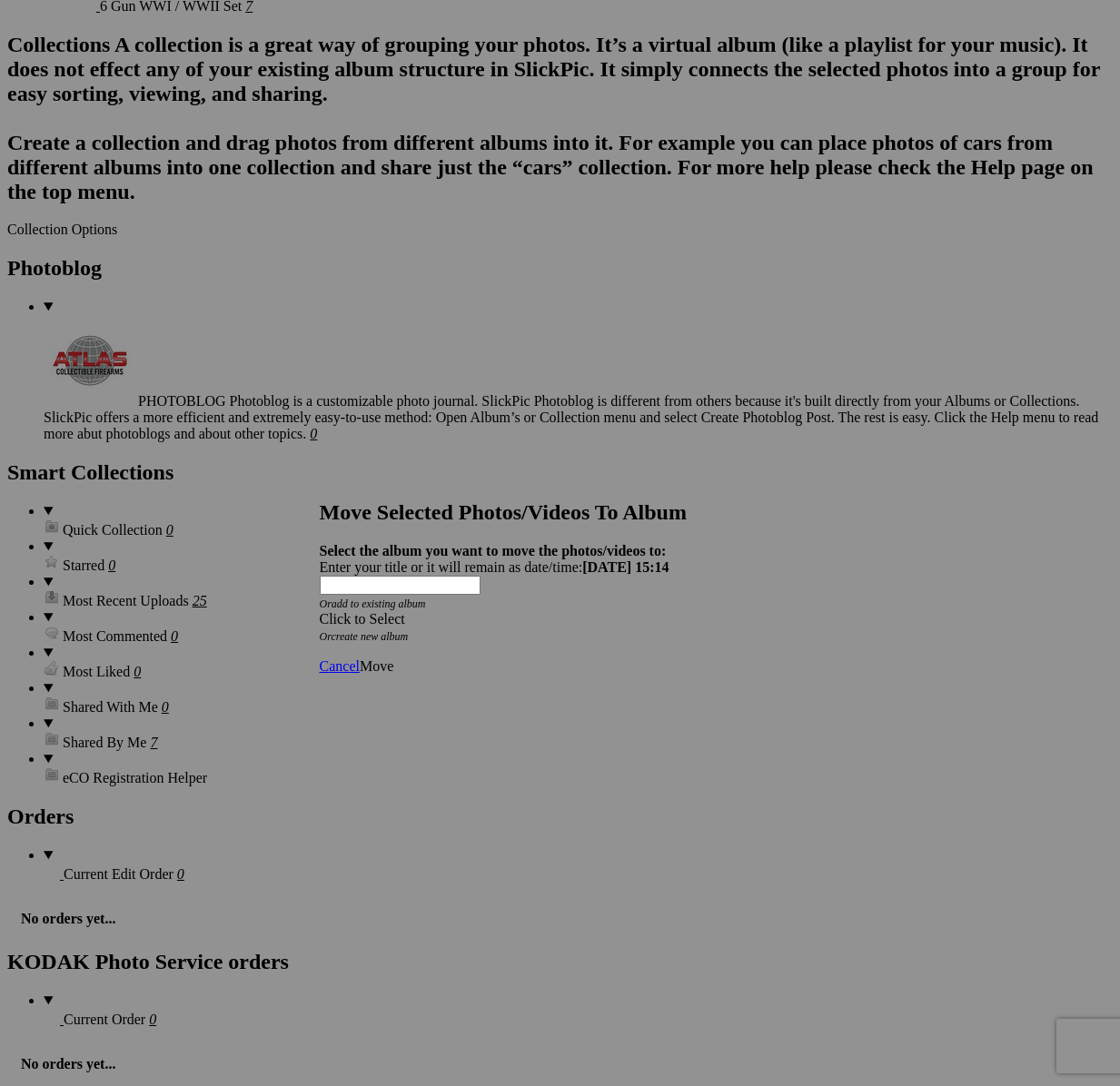
click at [320, 611] on span at bounding box center [320, 619] width 0 height 15
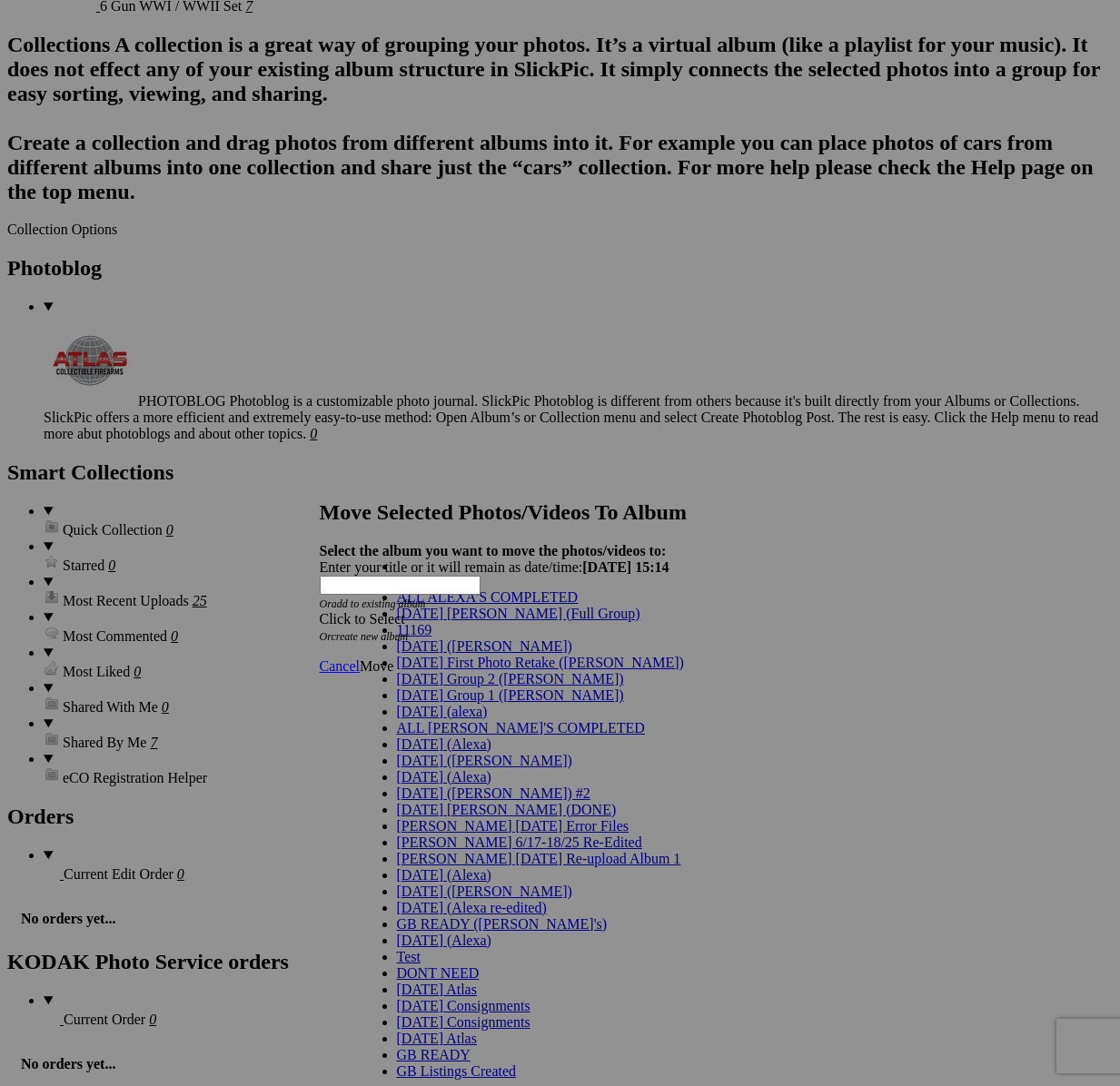
click at [520, 686] on link "[DATE] Group 2 ([PERSON_NAME])" at bounding box center [510, 678] width 227 height 15
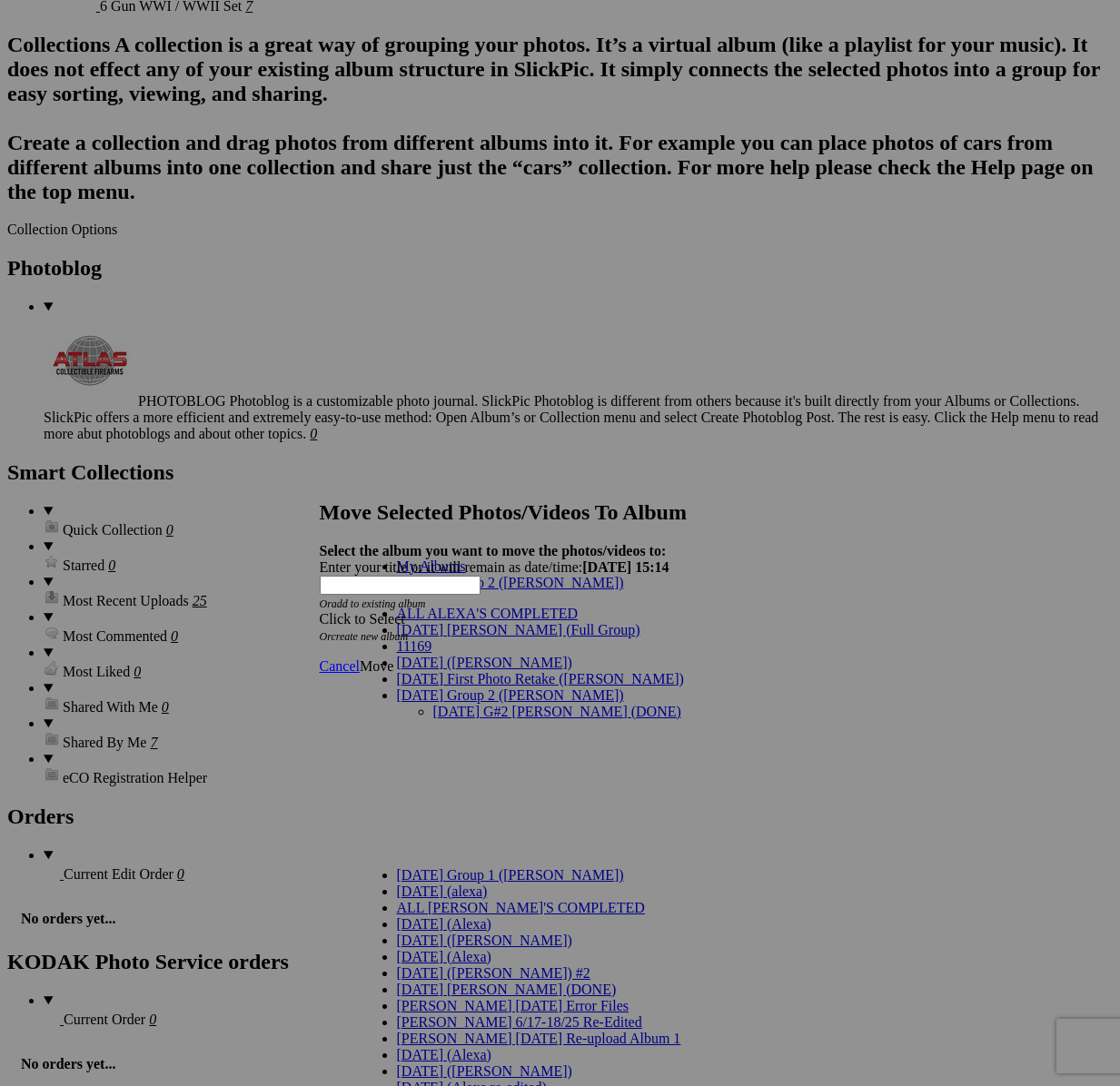
click at [469, 703] on link "[DATE] G#2 [PERSON_NAME] (DONE)" at bounding box center [557, 711] width 248 height 15
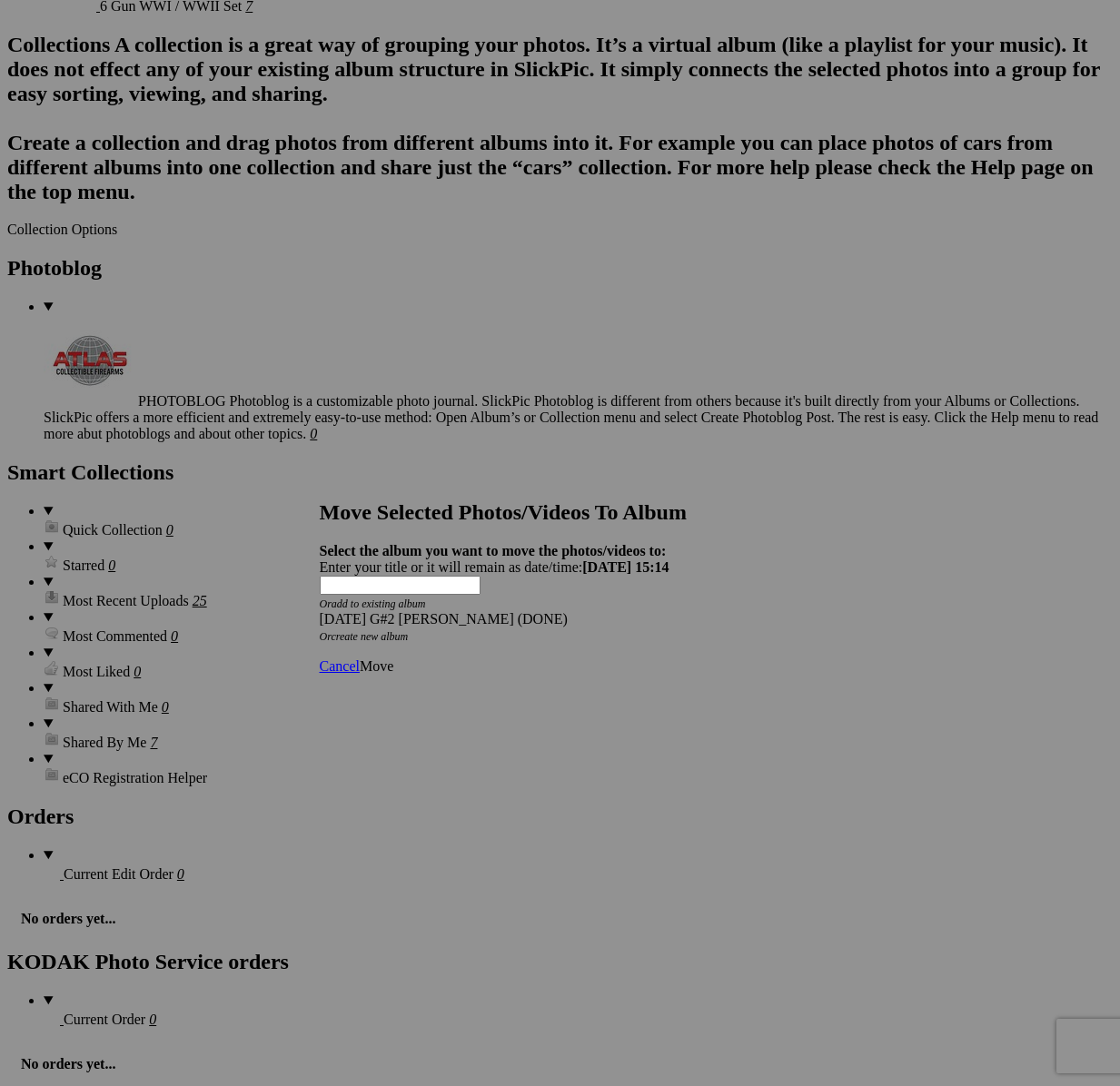
click at [393, 658] on link "Move" at bounding box center [376, 666] width 34 height 15
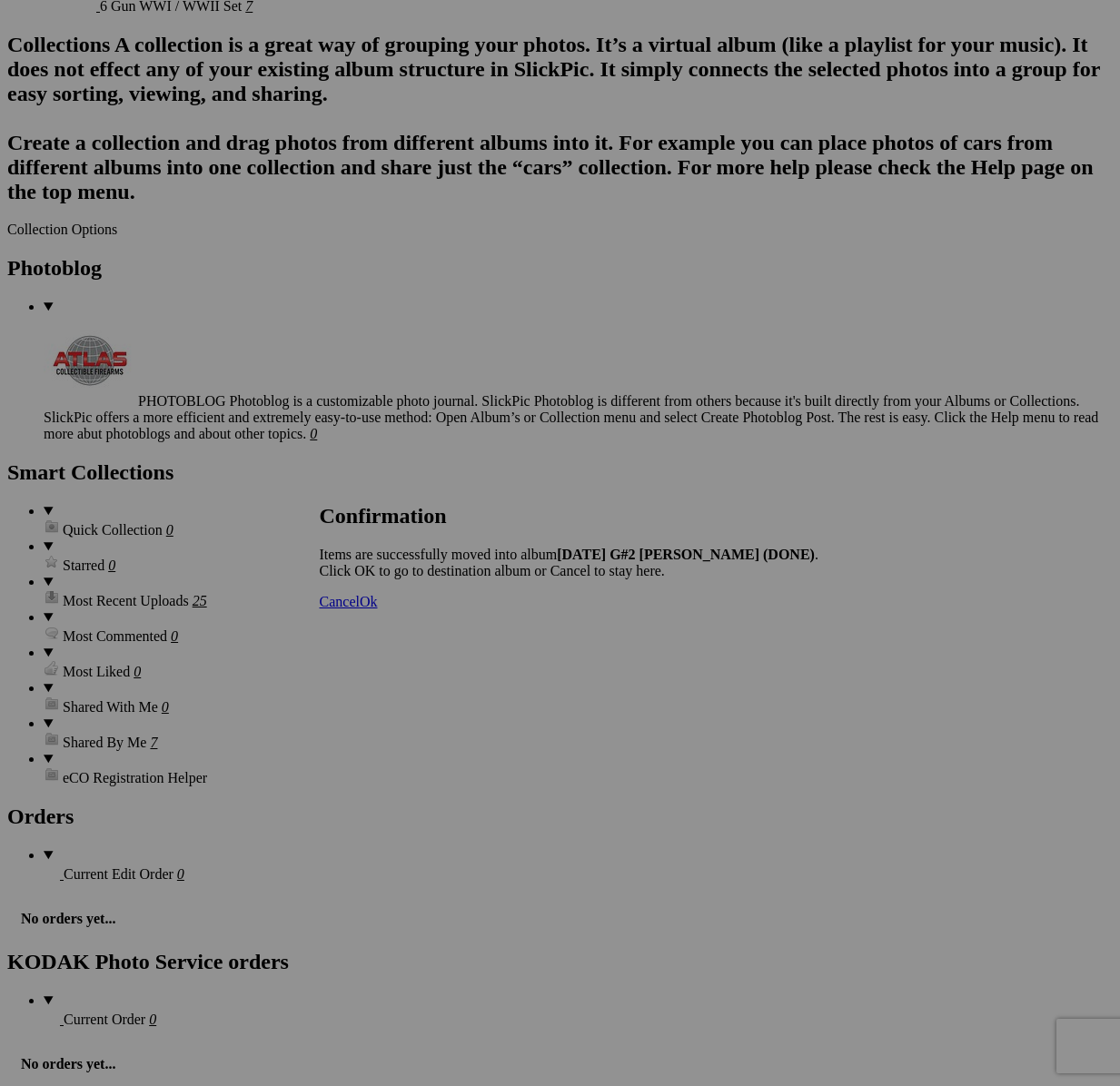
click at [360, 609] on span "Cancel" at bounding box center [340, 602] width 40 height 15
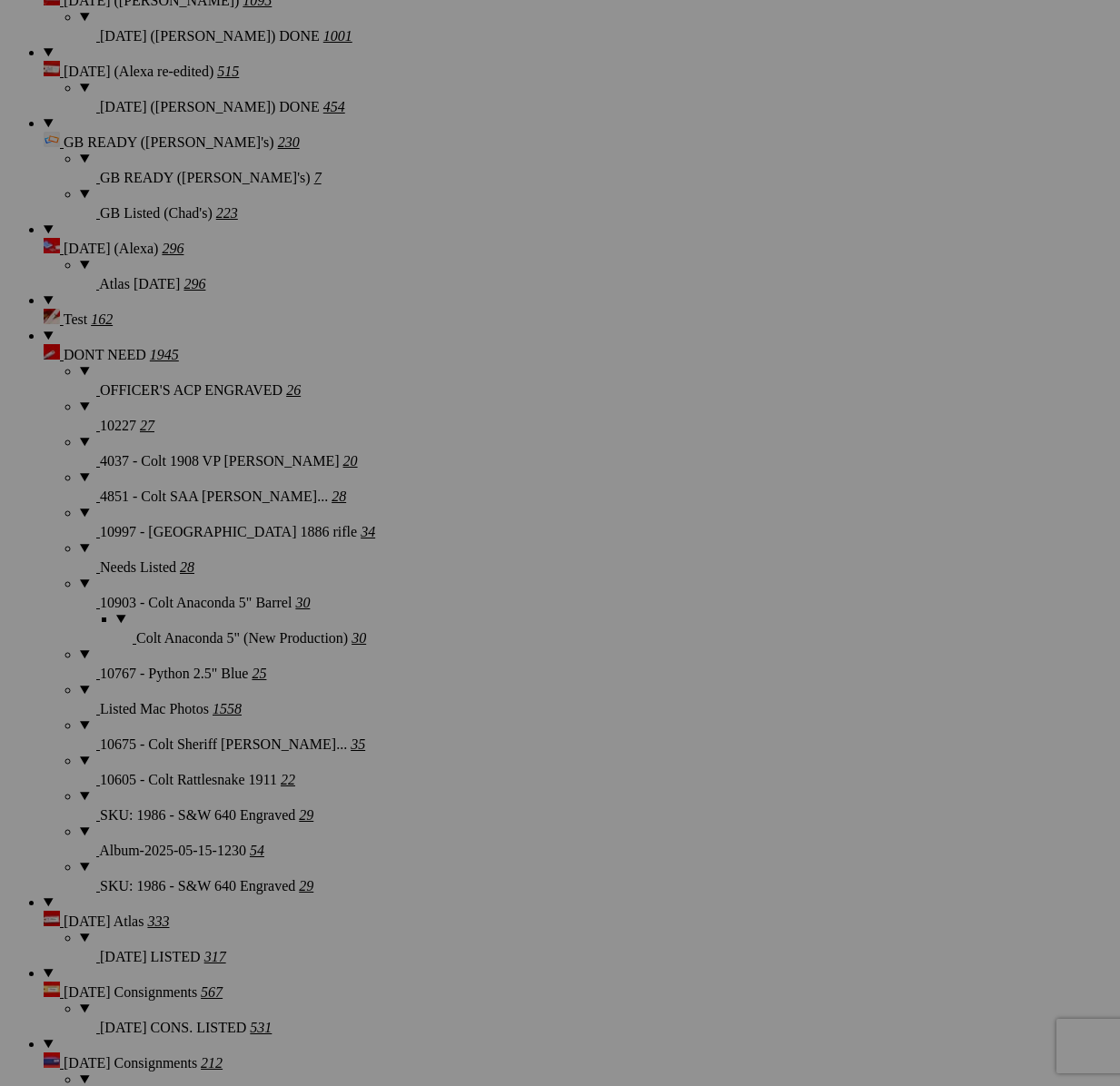
scroll to position [2444, 0]
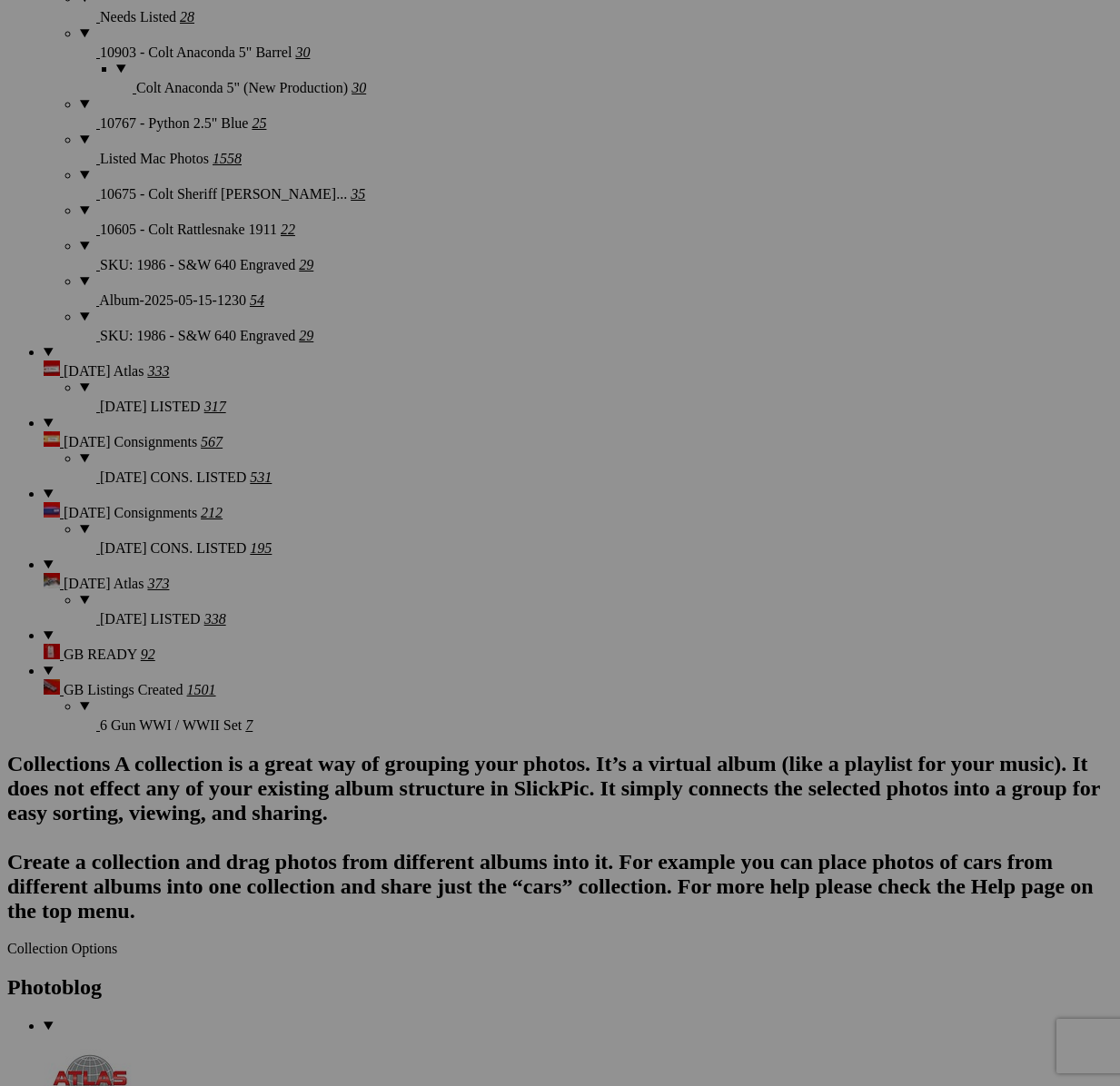
scroll to position [3966, 0]
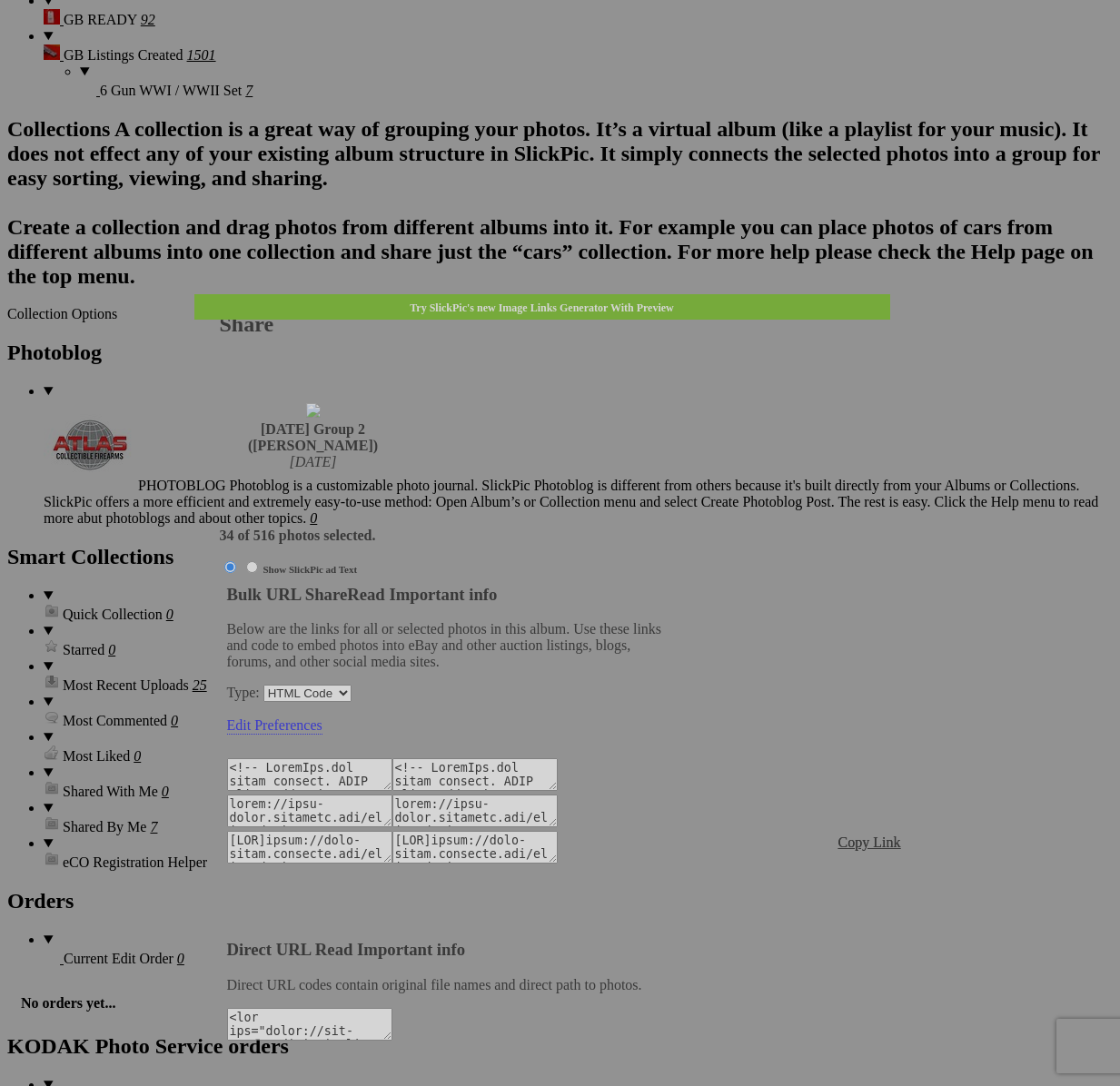
type textarea "<!-- [DOMAIN_NAME] image hosting. HTML Bulk Share code Starts Here --> <div sty…"
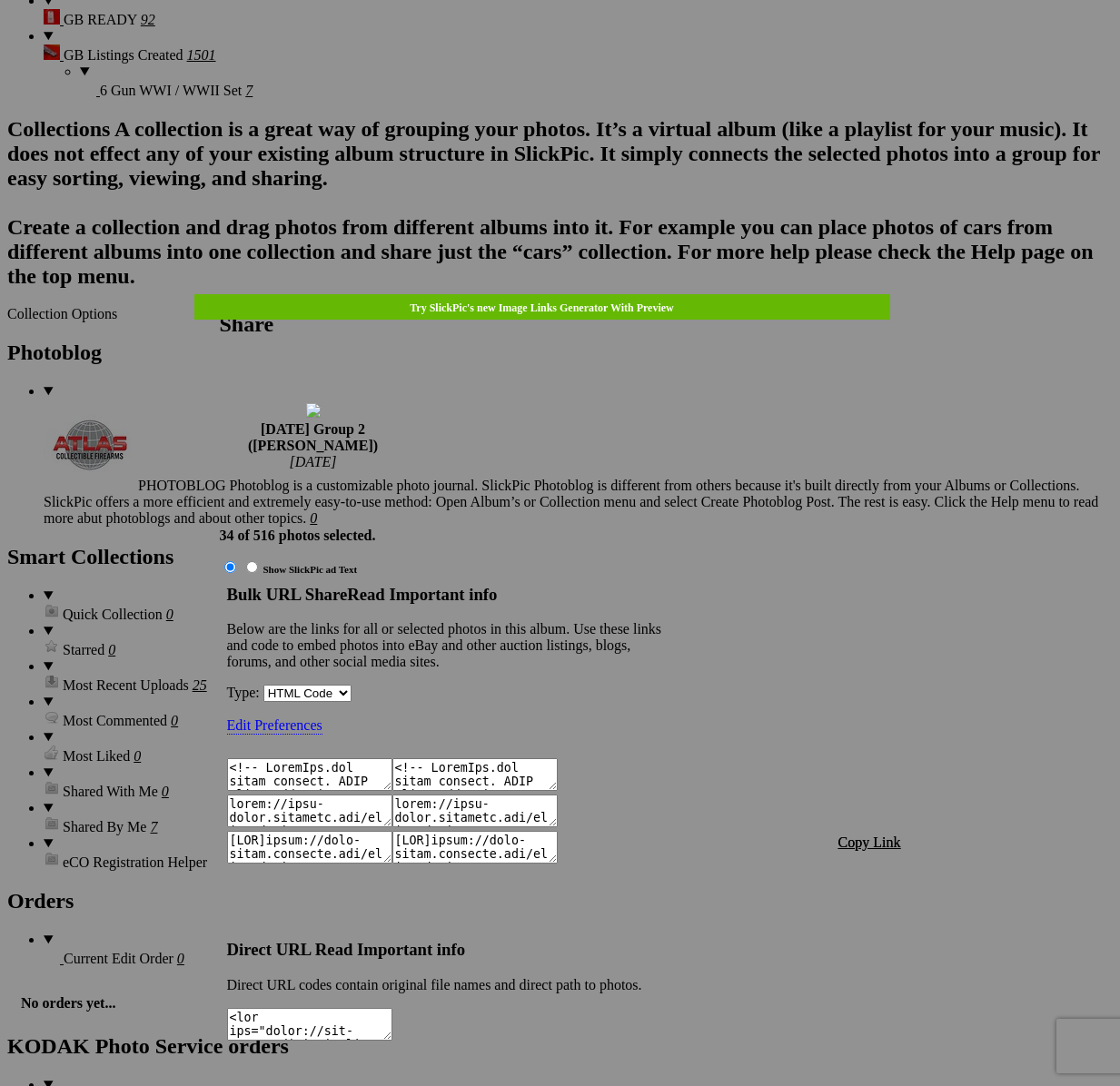
click at [859, 835] on span "Copy Link" at bounding box center [869, 842] width 62 height 15
click at [595, 55] on div at bounding box center [560, 543] width 1120 height 1086
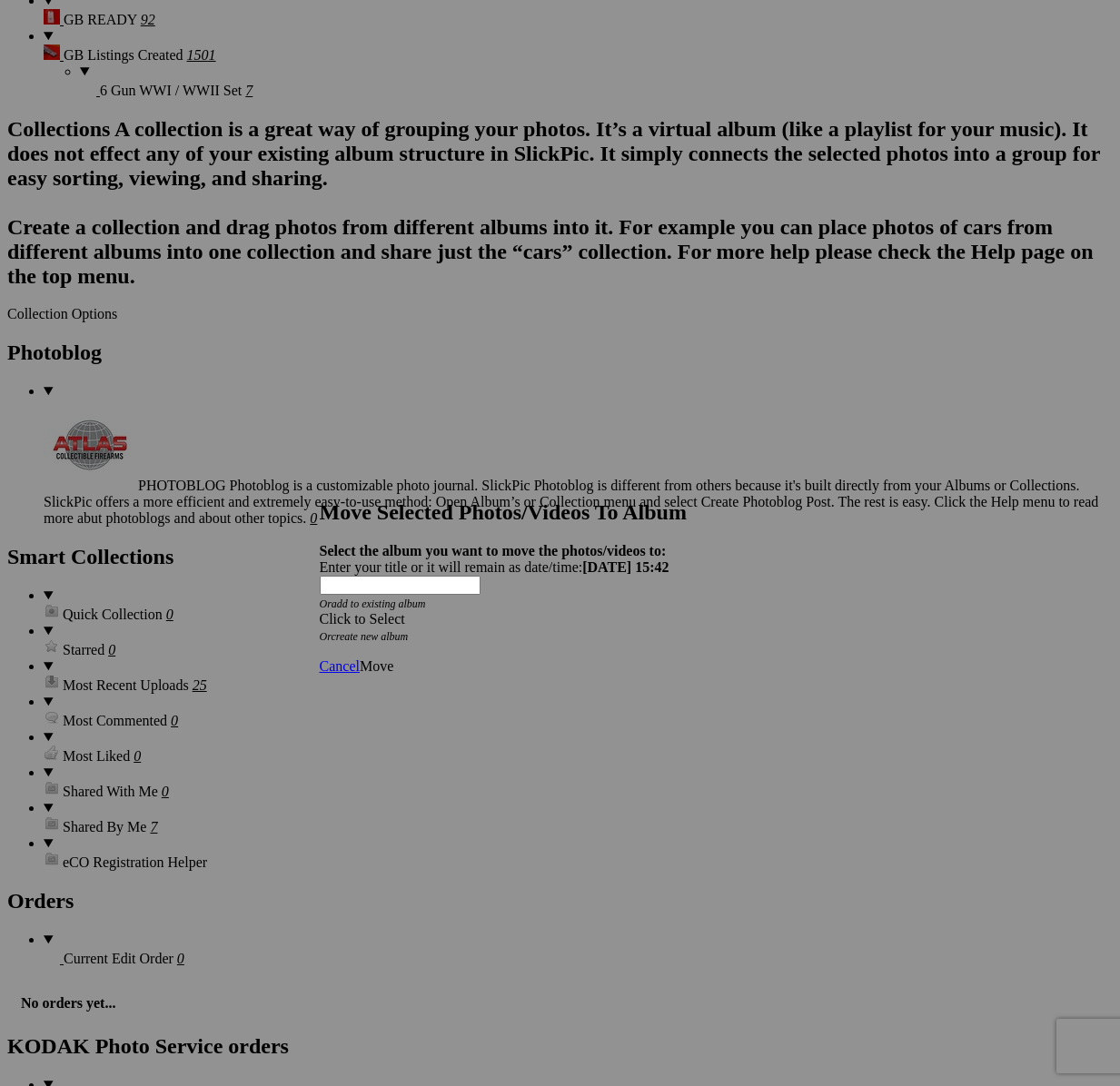
click at [667, 611] on div "Click to Select" at bounding box center [560, 619] width 481 height 16
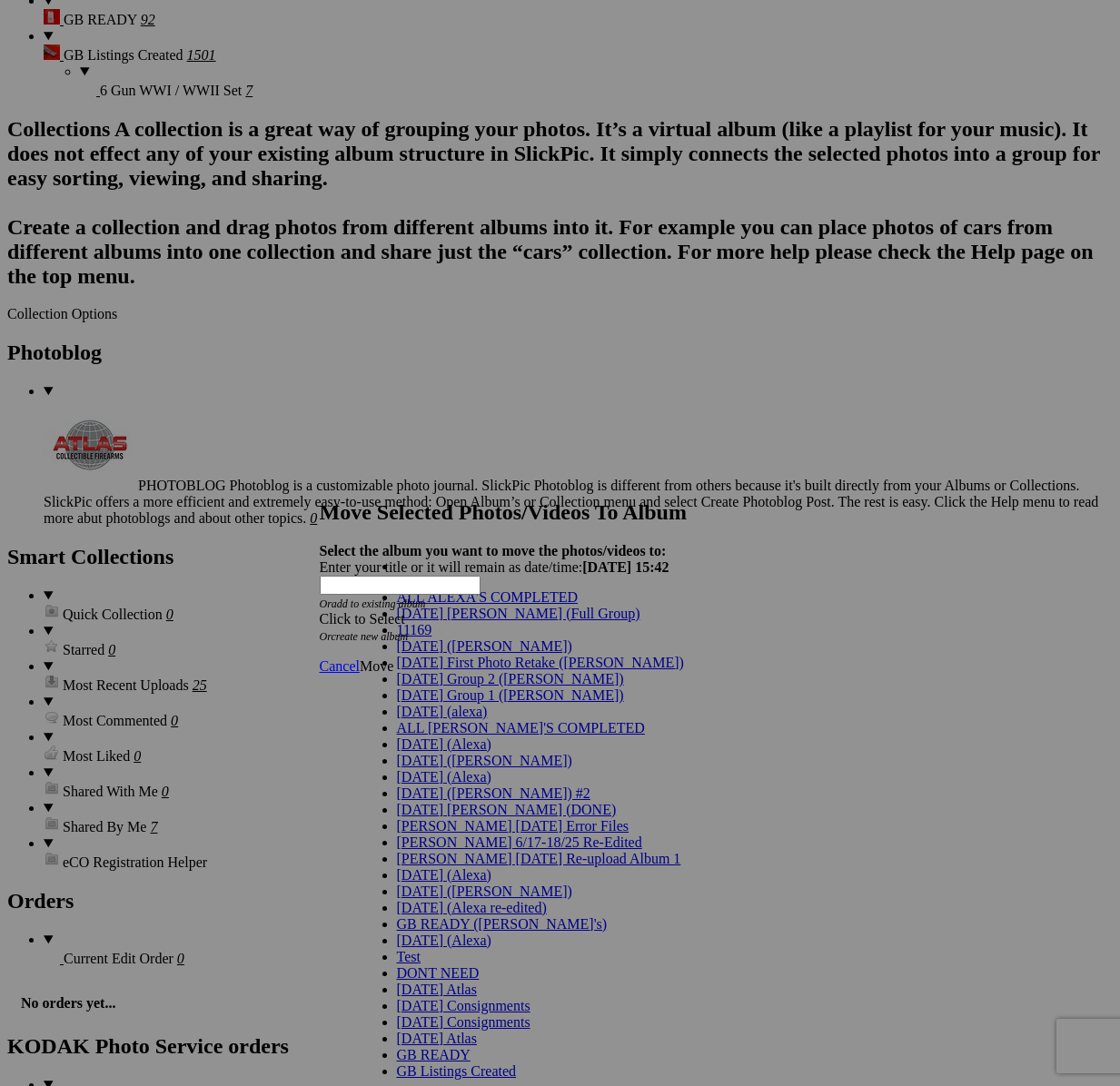
click at [481, 686] on span "[DATE] Group 2 ([PERSON_NAME])" at bounding box center [510, 678] width 227 height 15
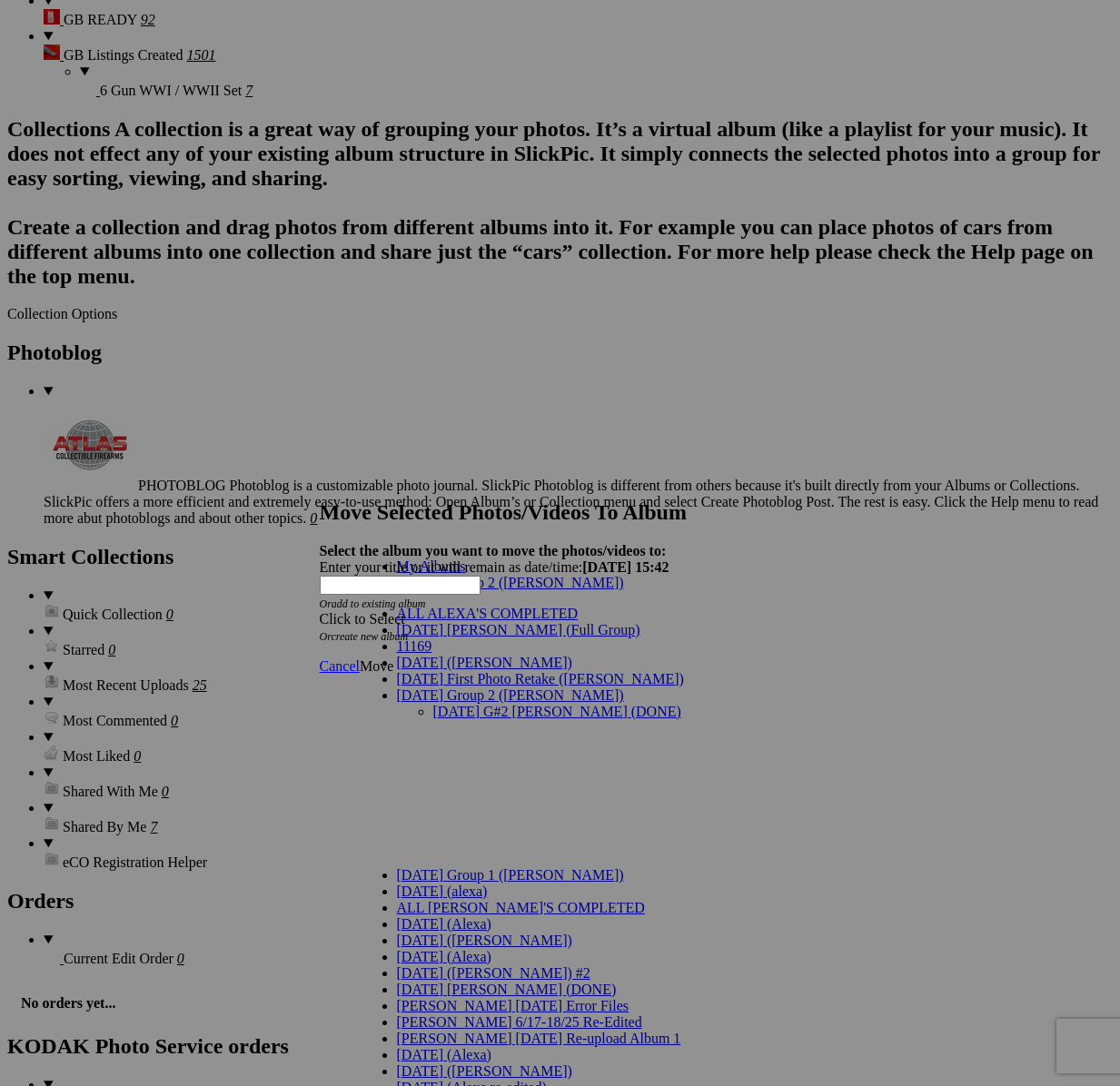
click at [488, 703] on link "[DATE] G#2 [PERSON_NAME] (DONE)" at bounding box center [557, 711] width 248 height 15
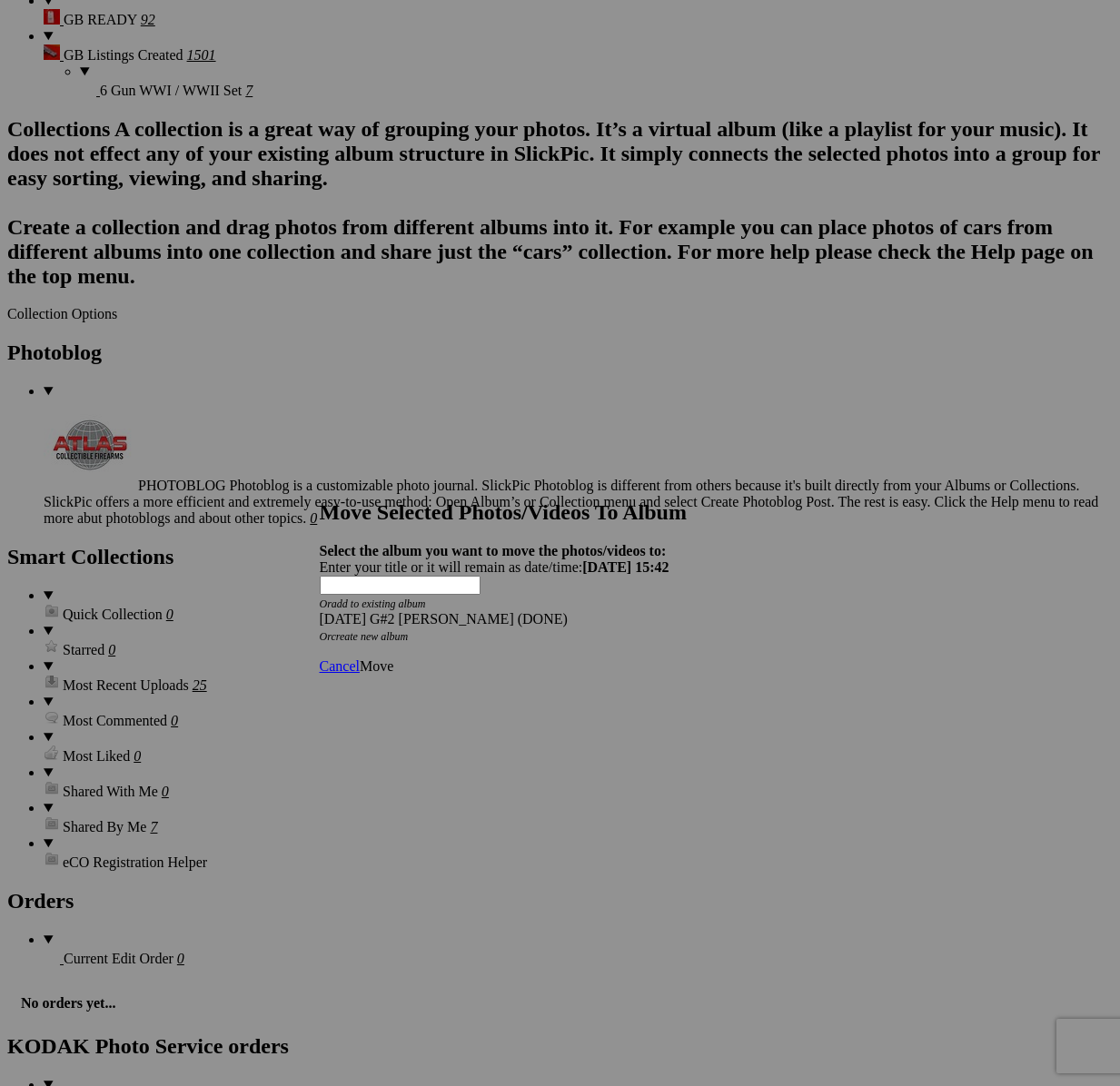
click at [393, 658] on link "Move" at bounding box center [376, 666] width 34 height 15
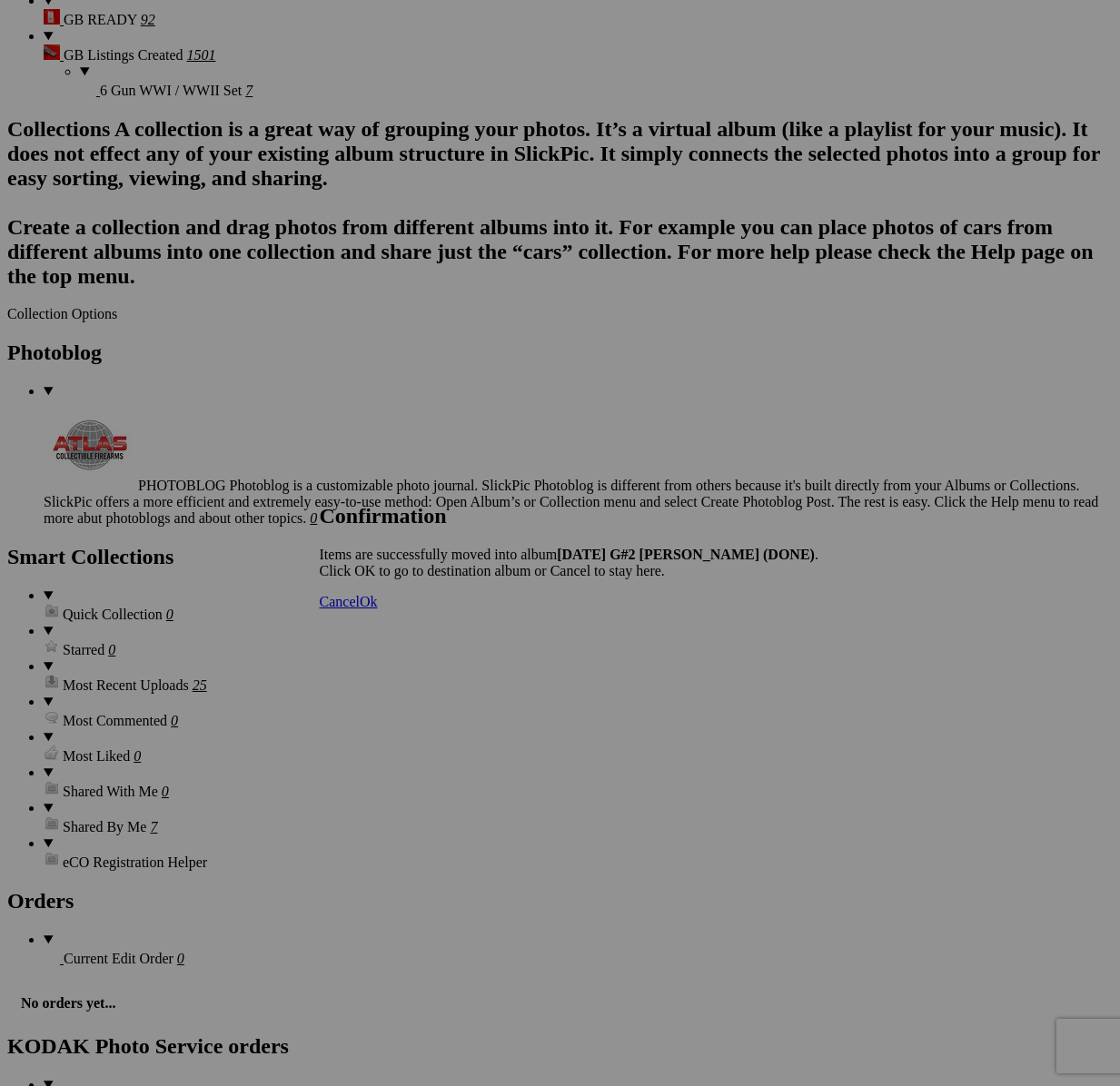
click at [360, 609] on span "Cancel" at bounding box center [340, 602] width 40 height 15
